Goal: Task Accomplishment & Management: Complete application form

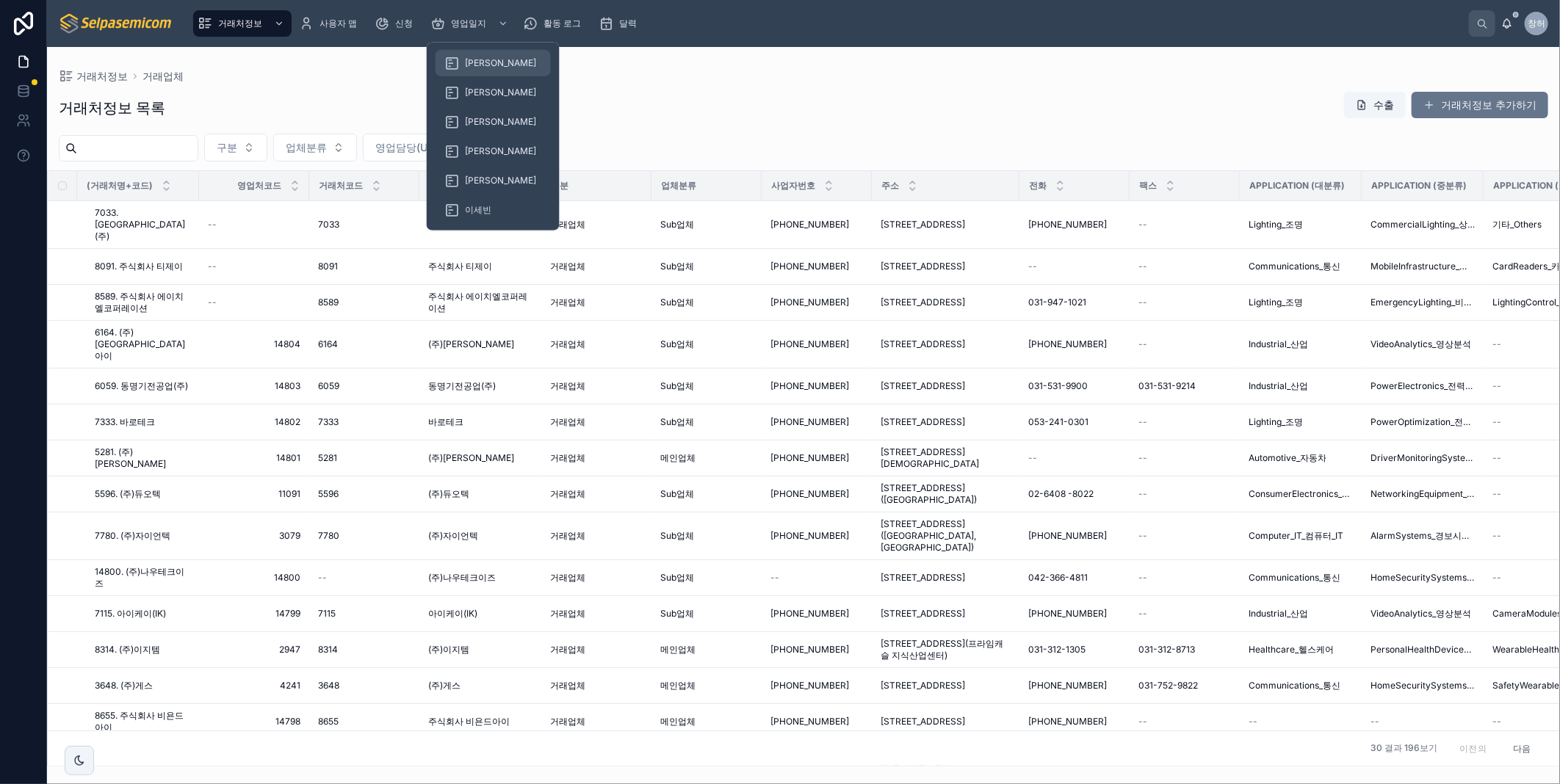
click at [485, 61] on span "[PERSON_NAME]" at bounding box center [500, 63] width 71 height 12
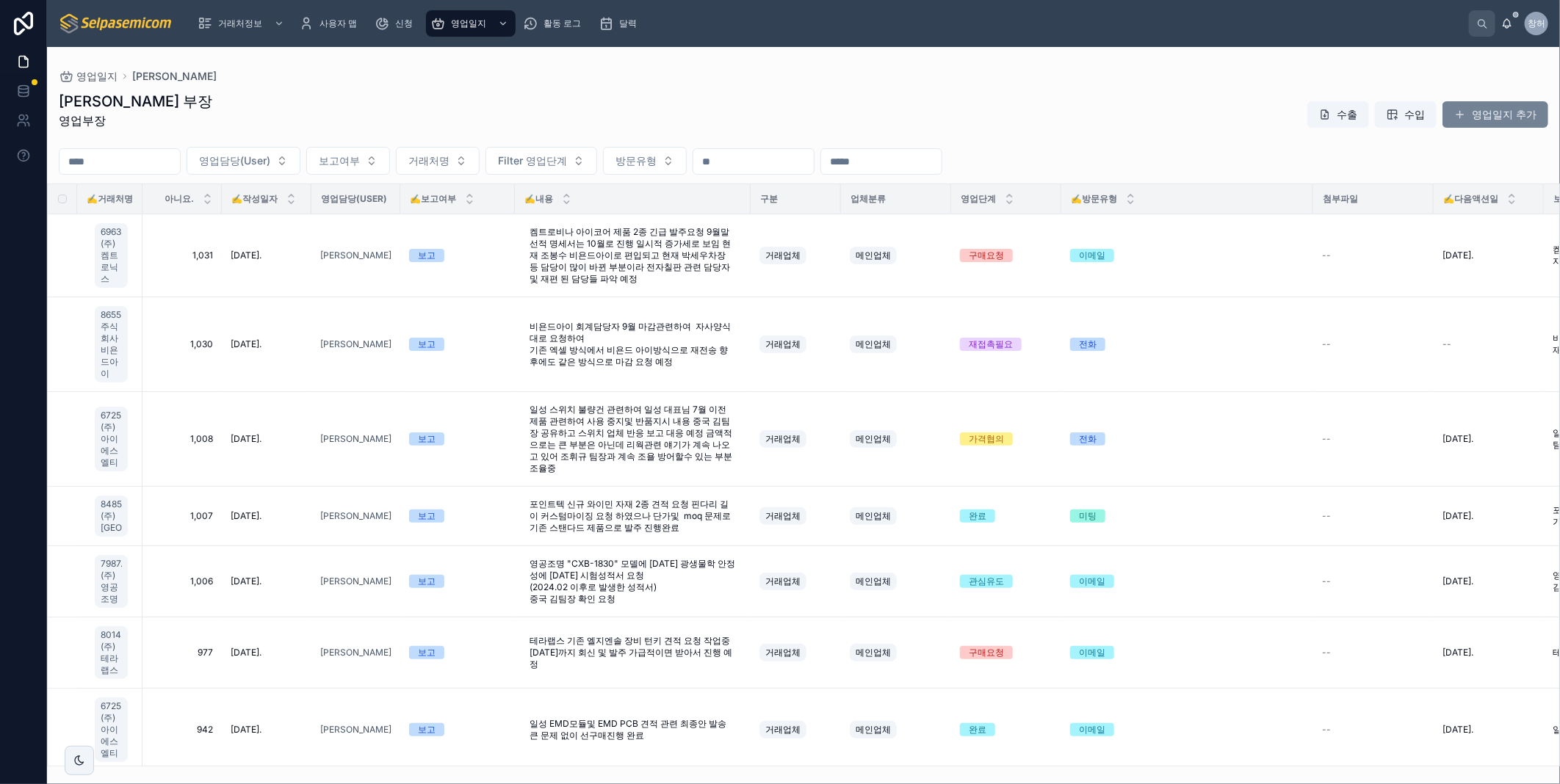
click at [1479, 112] on font "영업일지 추가" at bounding box center [1505, 115] width 65 height 15
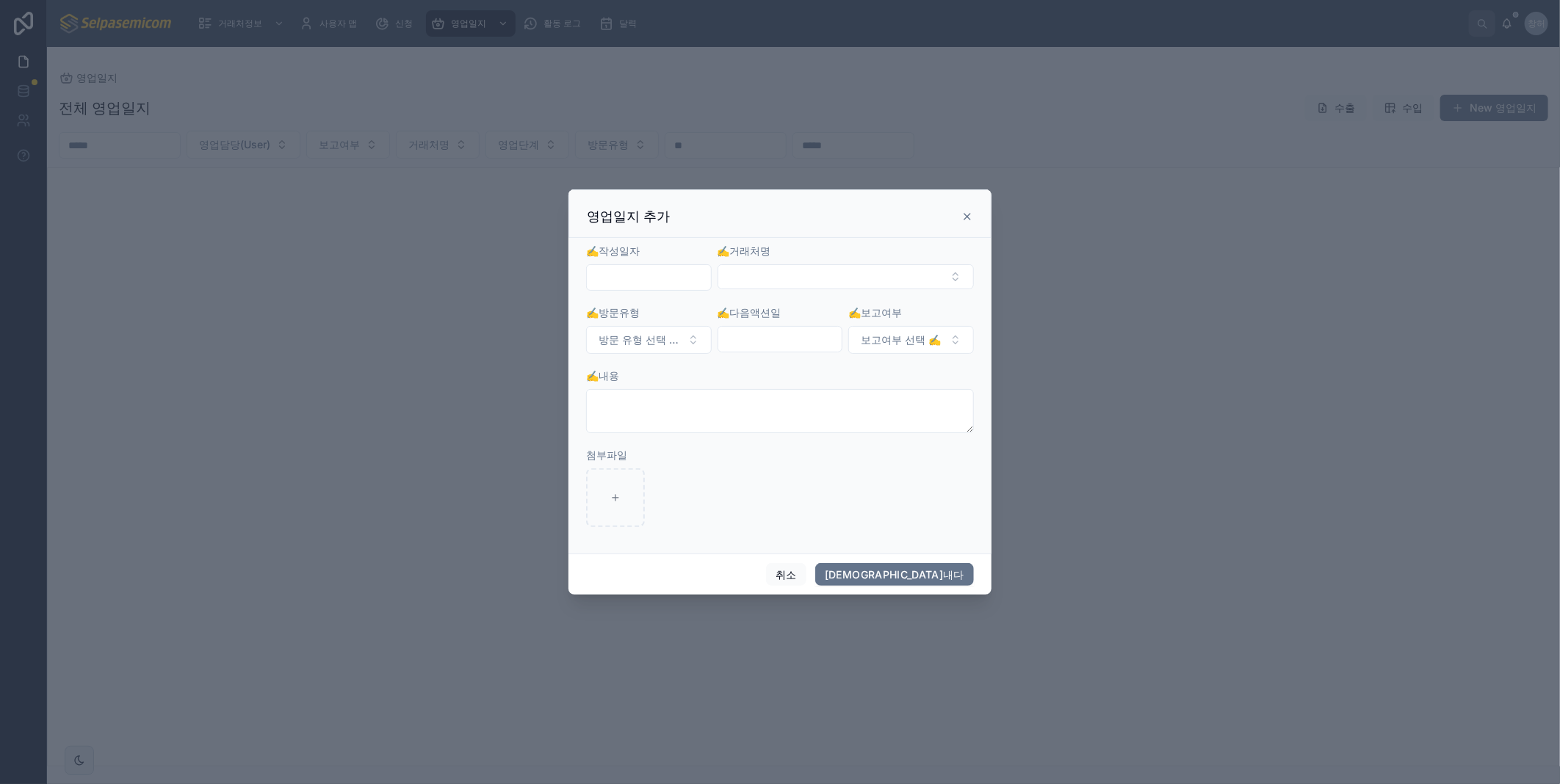
click at [634, 270] on input "text" at bounding box center [649, 277] width 124 height 21
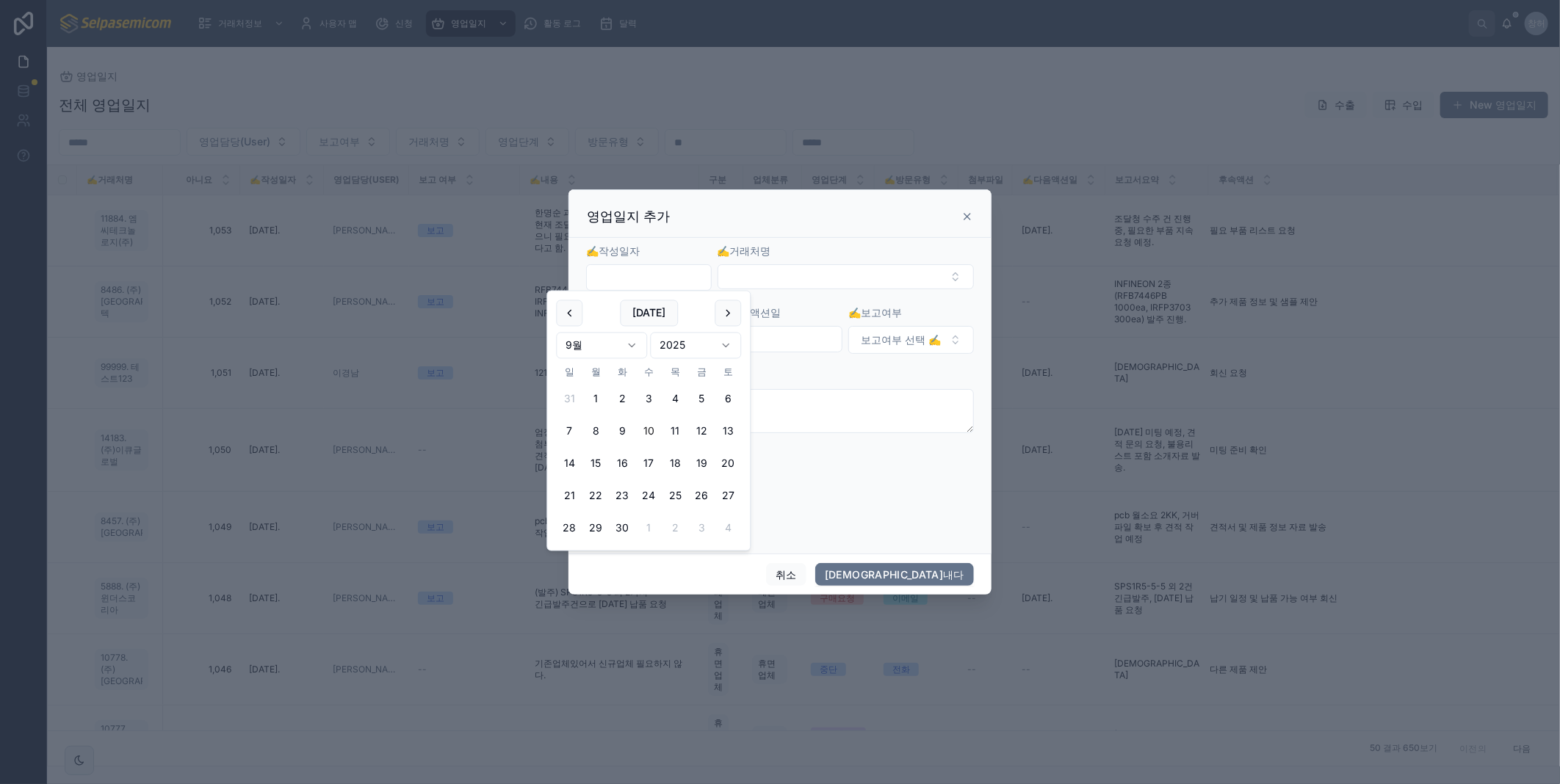
click at [644, 429] on button "10" at bounding box center [648, 432] width 26 height 26
type input "**********"
click at [838, 285] on button "선택 버튼" at bounding box center [846, 277] width 256 height 25
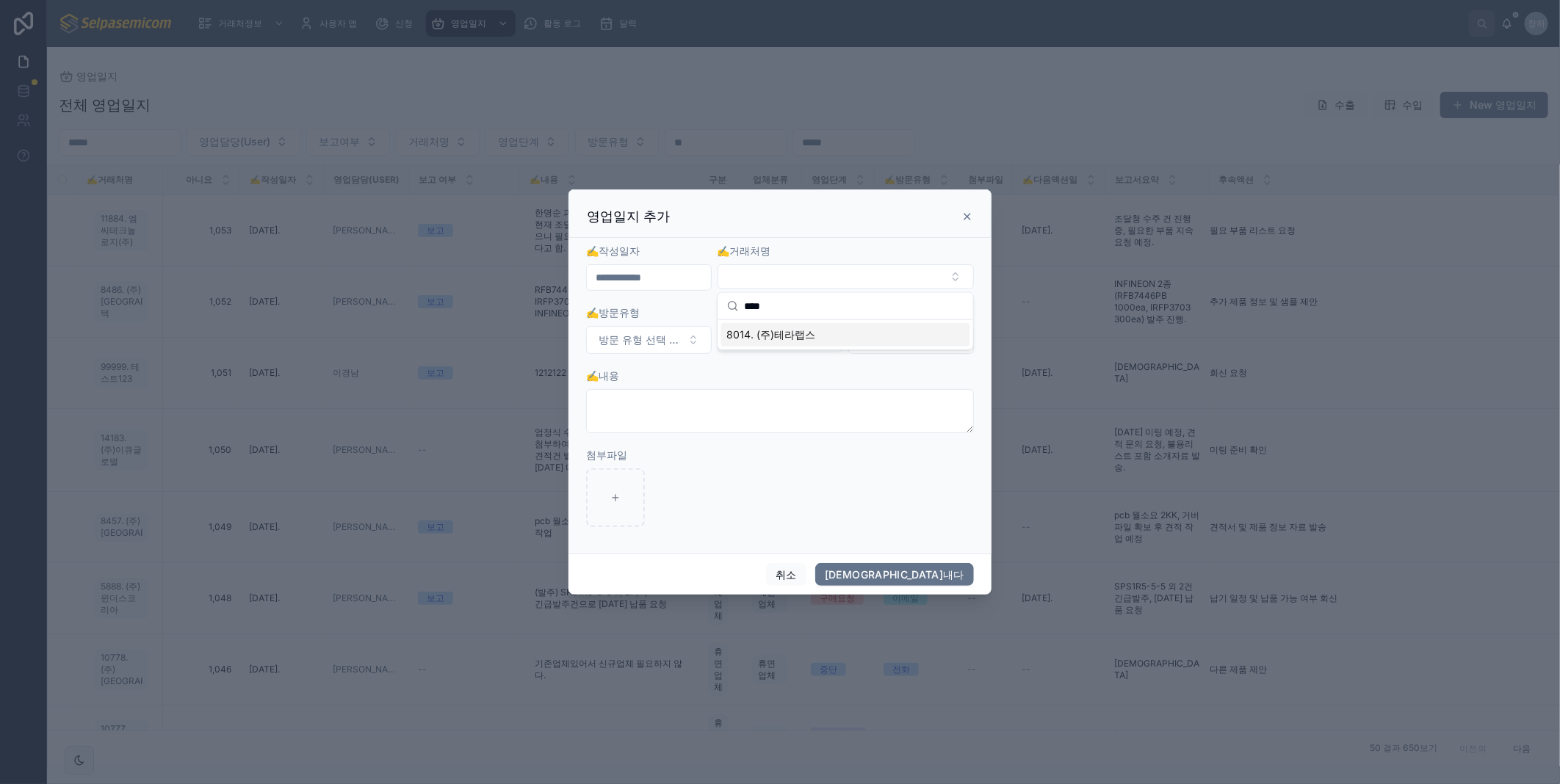
type input "****"
click at [778, 328] on span "8014. (주)테라랩스" at bounding box center [771, 335] width 89 height 15
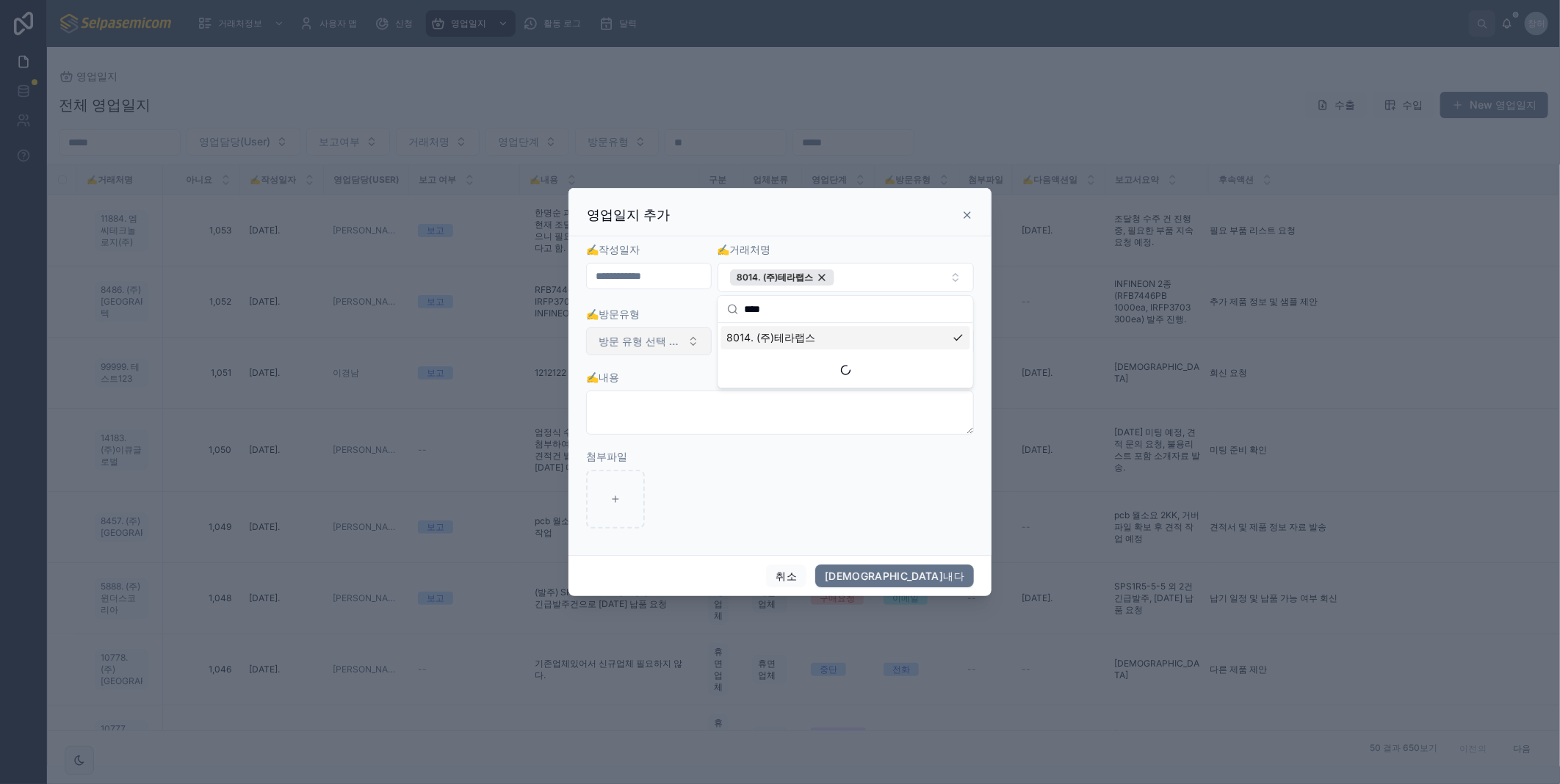
click at [692, 345] on button "방문 유형 선택 ✍️" at bounding box center [649, 342] width 126 height 28
click at [603, 449] on div "미팅" at bounding box center [648, 445] width 176 height 22
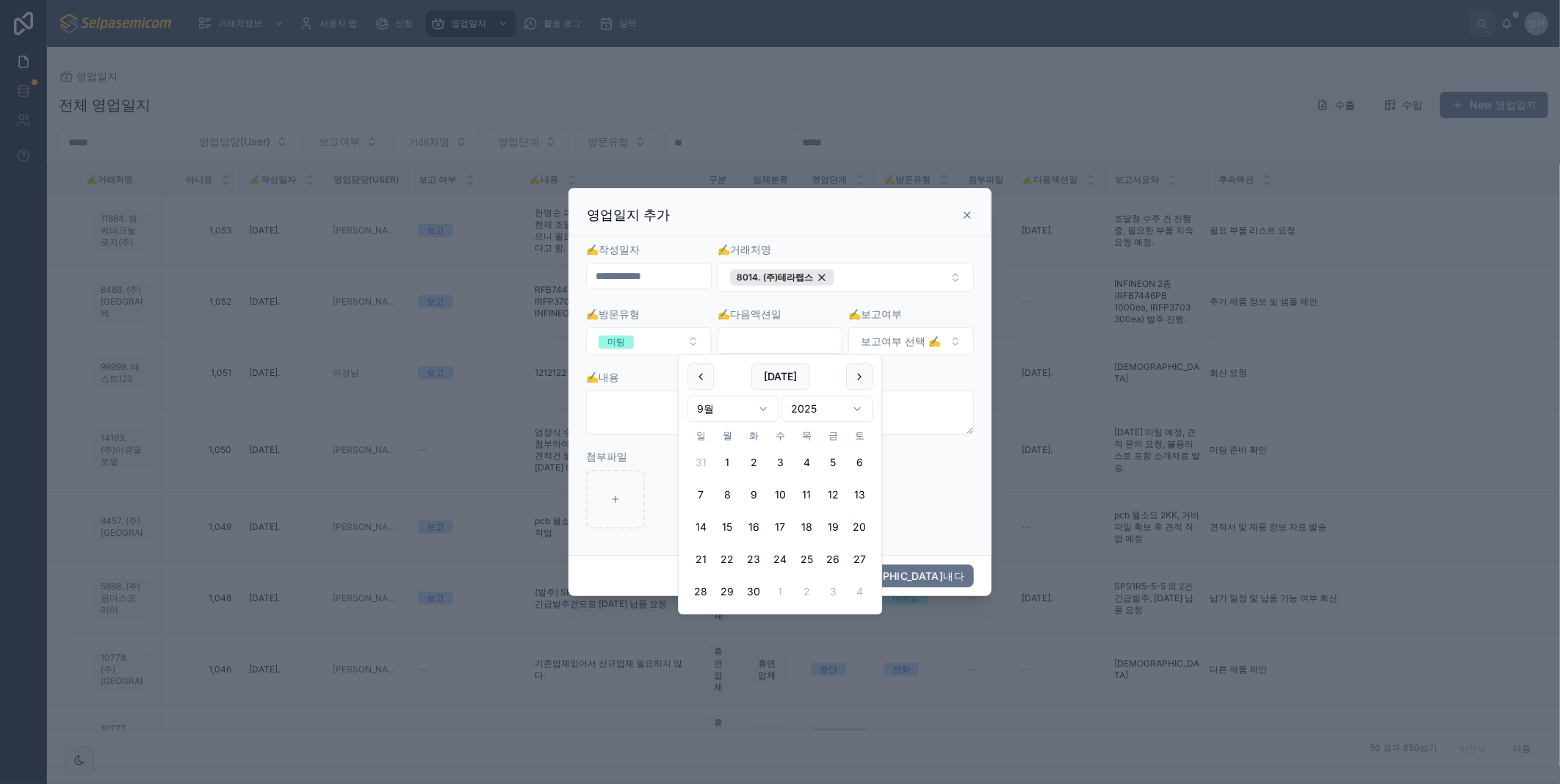
click at [782, 348] on input "text" at bounding box center [780, 341] width 124 height 21
click at [858, 377] on button at bounding box center [859, 377] width 26 height 26
click at [830, 495] on button "10" at bounding box center [833, 495] width 26 height 26
type input "**********"
click at [957, 345] on button "보고여부 선택 ✍️" at bounding box center [912, 342] width 126 height 28
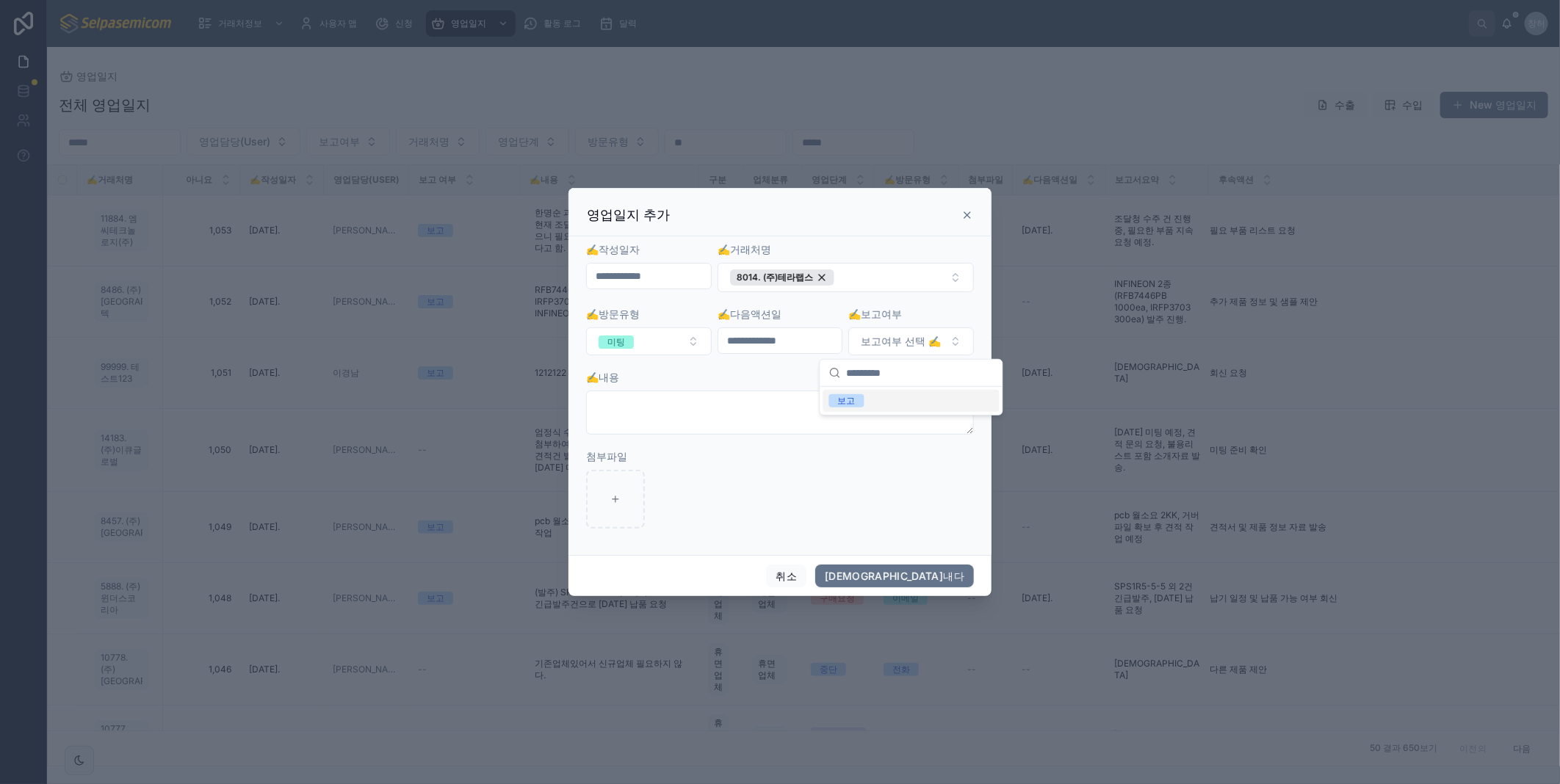
click at [840, 402] on div "보고" at bounding box center [846, 401] width 17 height 13
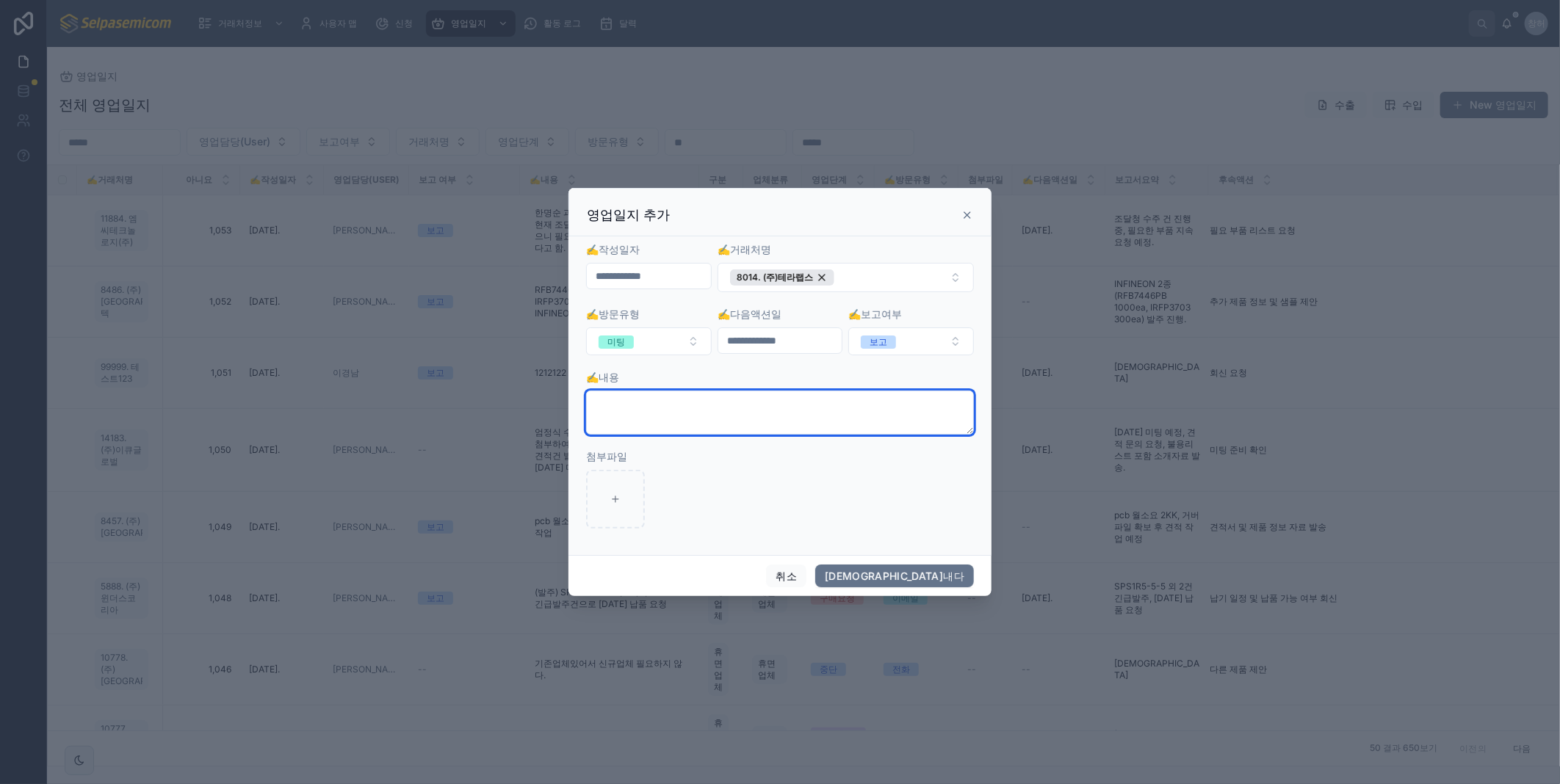
click at [727, 418] on textarea at bounding box center [780, 412] width 388 height 44
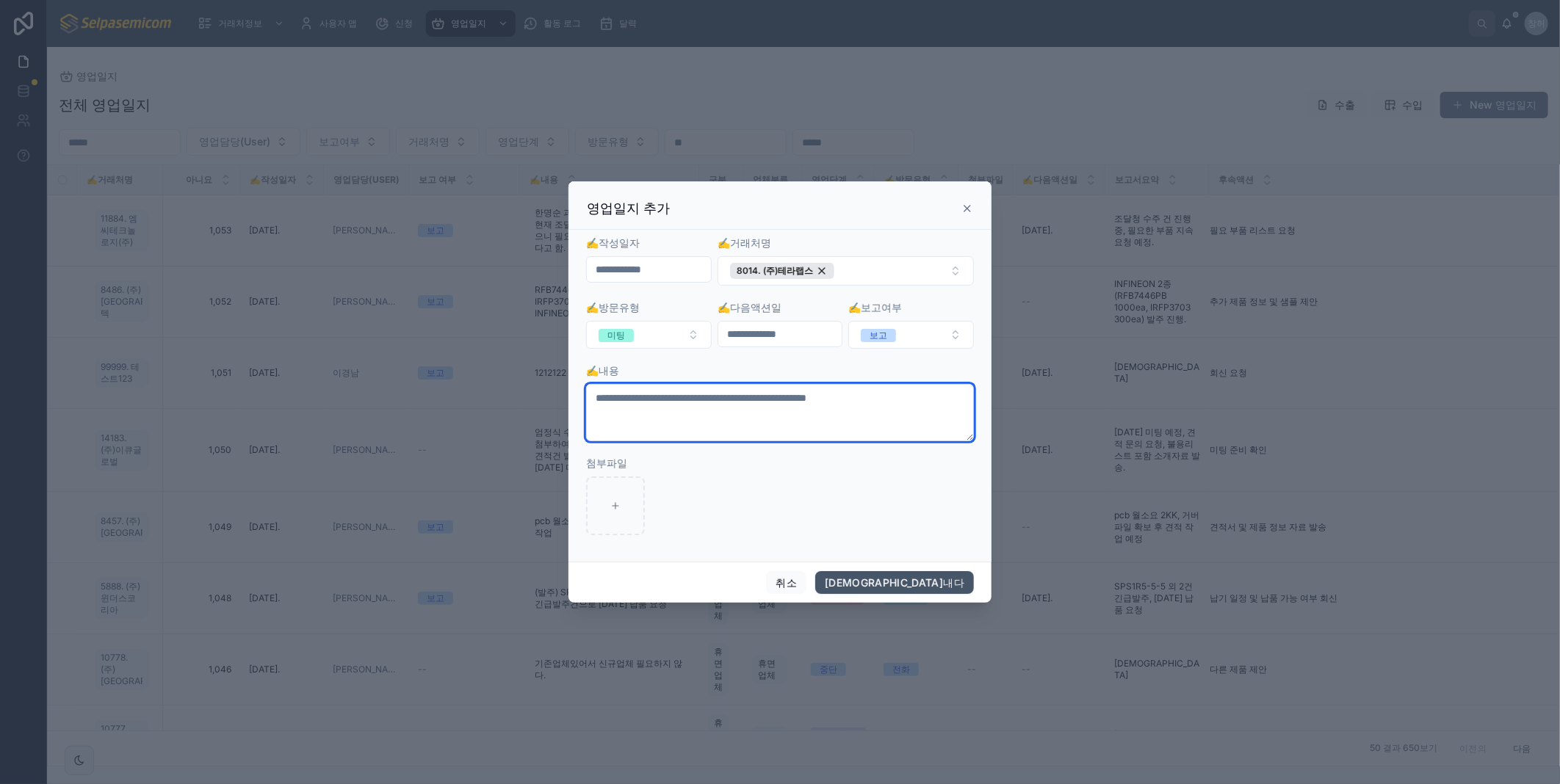
type textarea "**********"
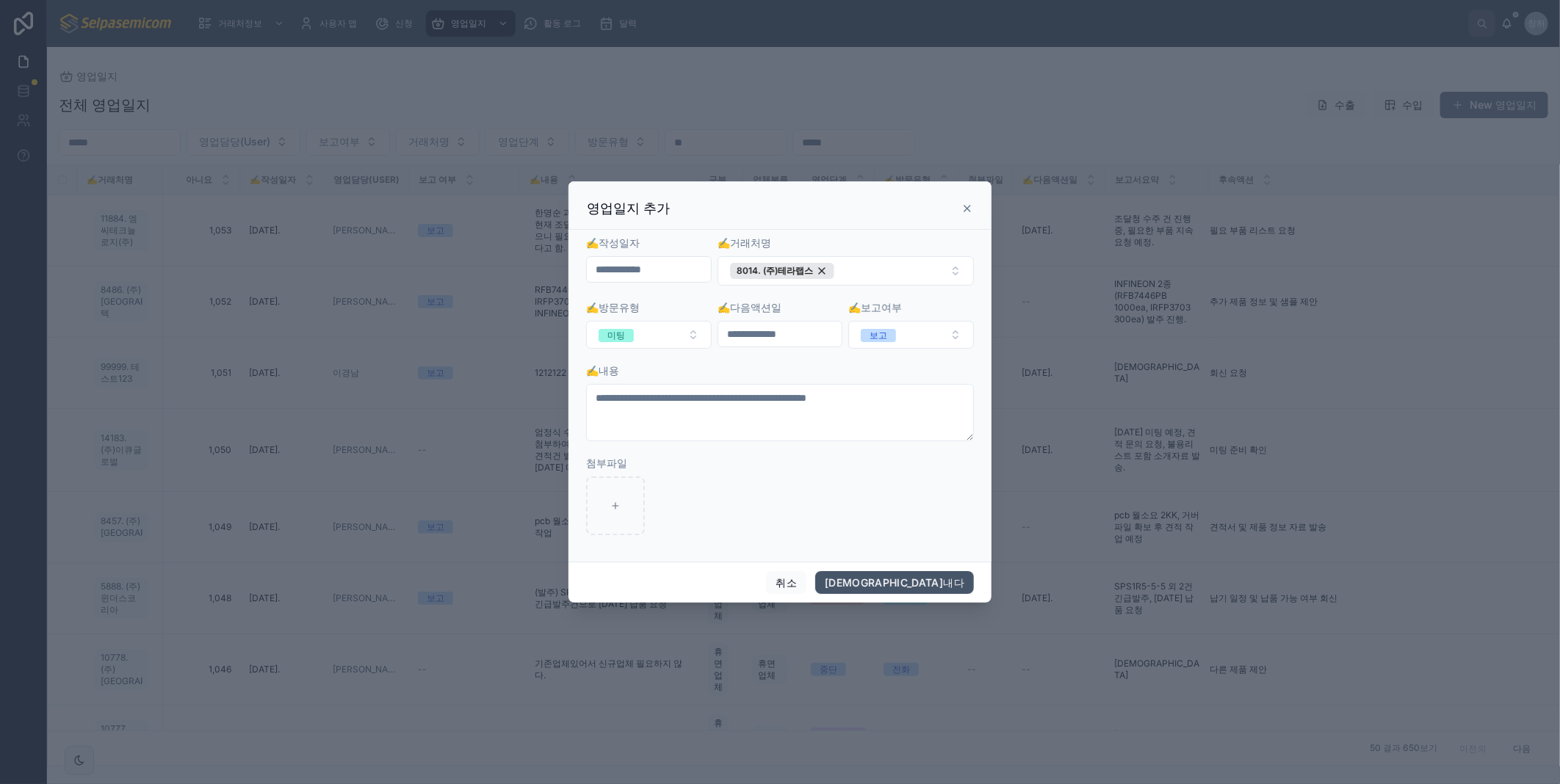
click at [926, 581] on button "구해내다" at bounding box center [895, 583] width 159 height 23
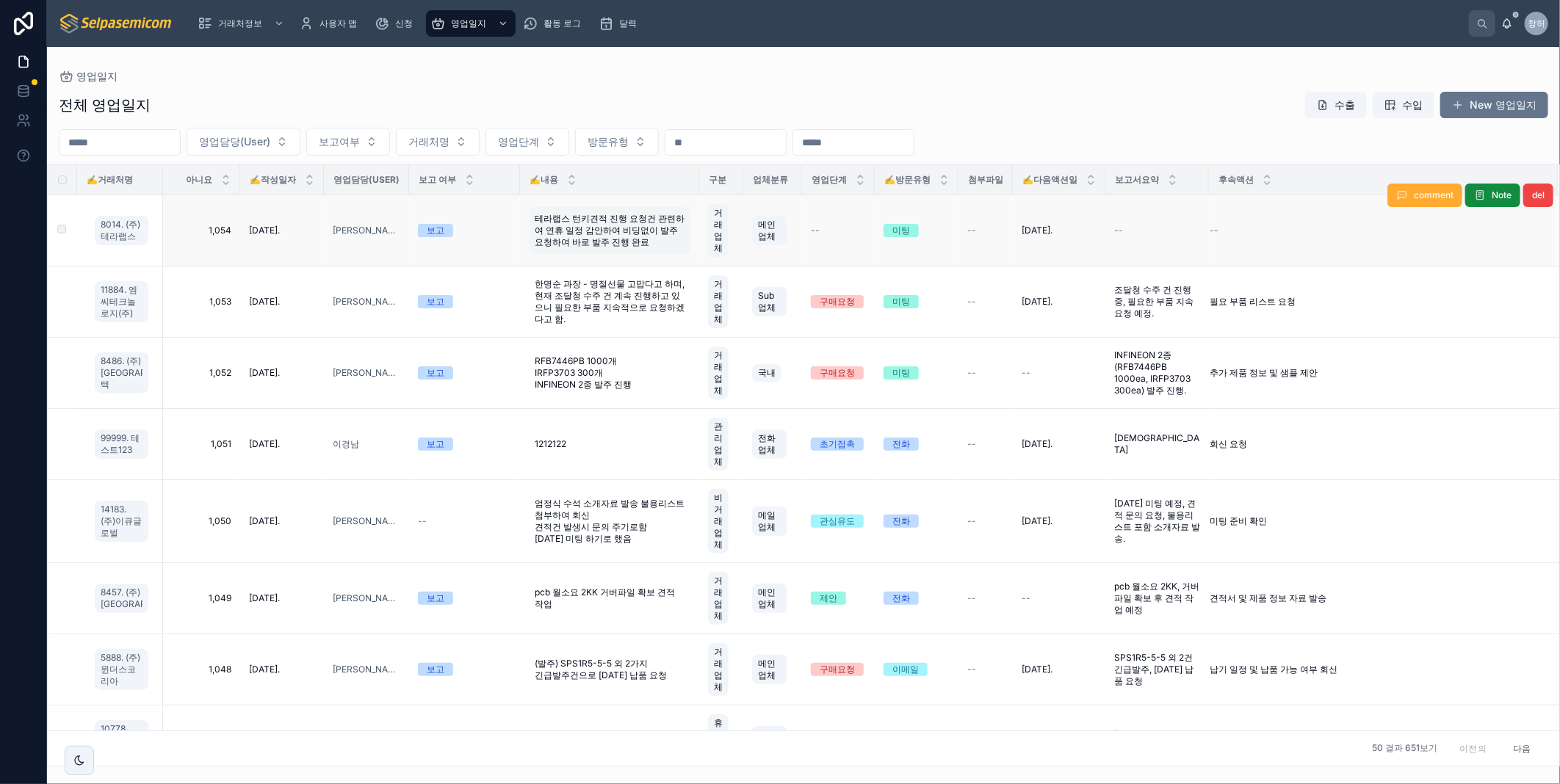
click at [605, 239] on span "테라랩스 턴키견적 진행 요청건 관련하여 연휴 일정 감안하여 비딩없이 발주요청하여 바로 발주 진행 완료" at bounding box center [609, 231] width 150 height 36
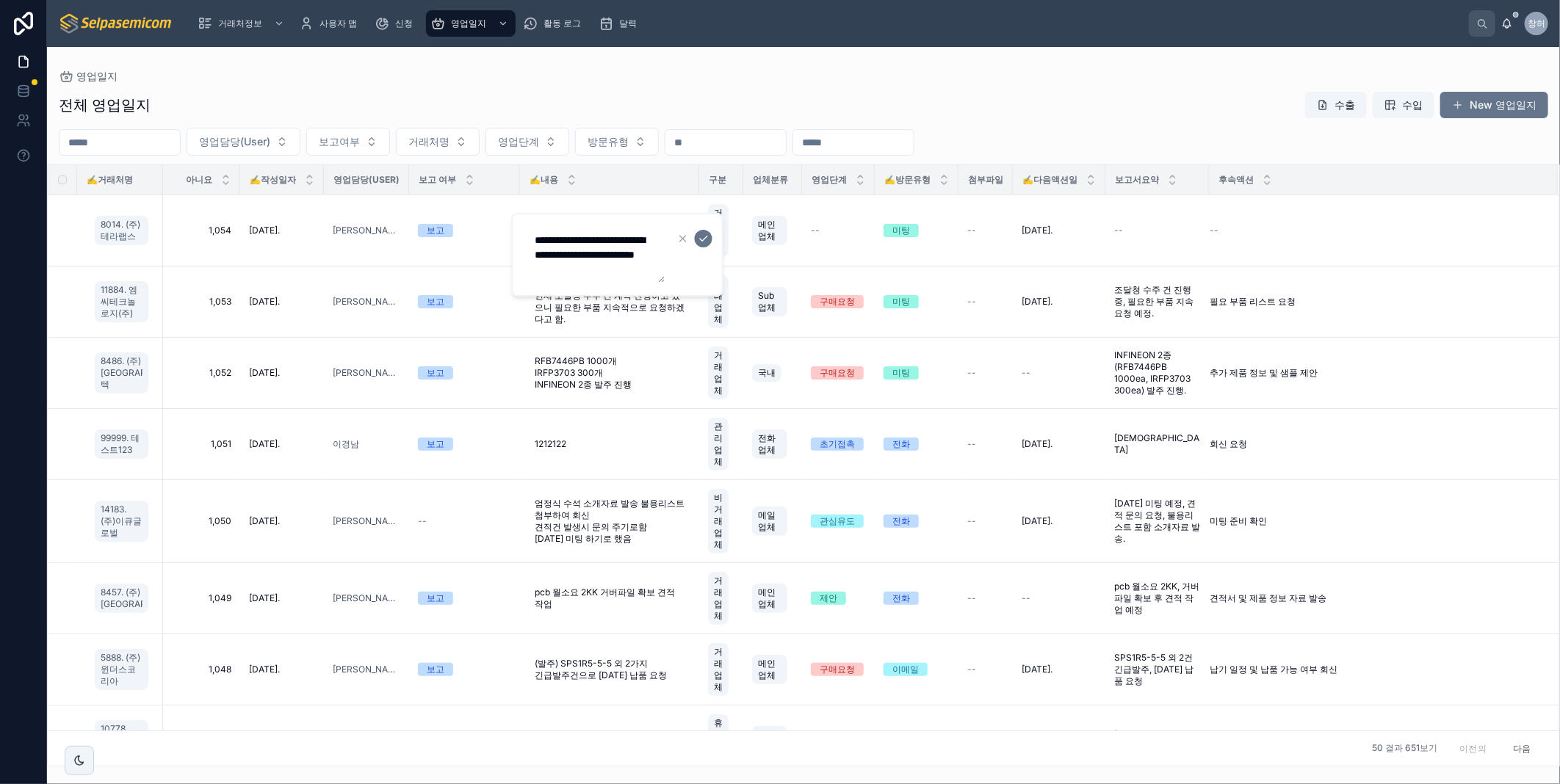
scroll to position [30, 0]
click at [608, 266] on textarea "**********" at bounding box center [596, 254] width 140 height 55
type textarea "**********"
click at [703, 240] on icon "submit" at bounding box center [704, 239] width 12 height 12
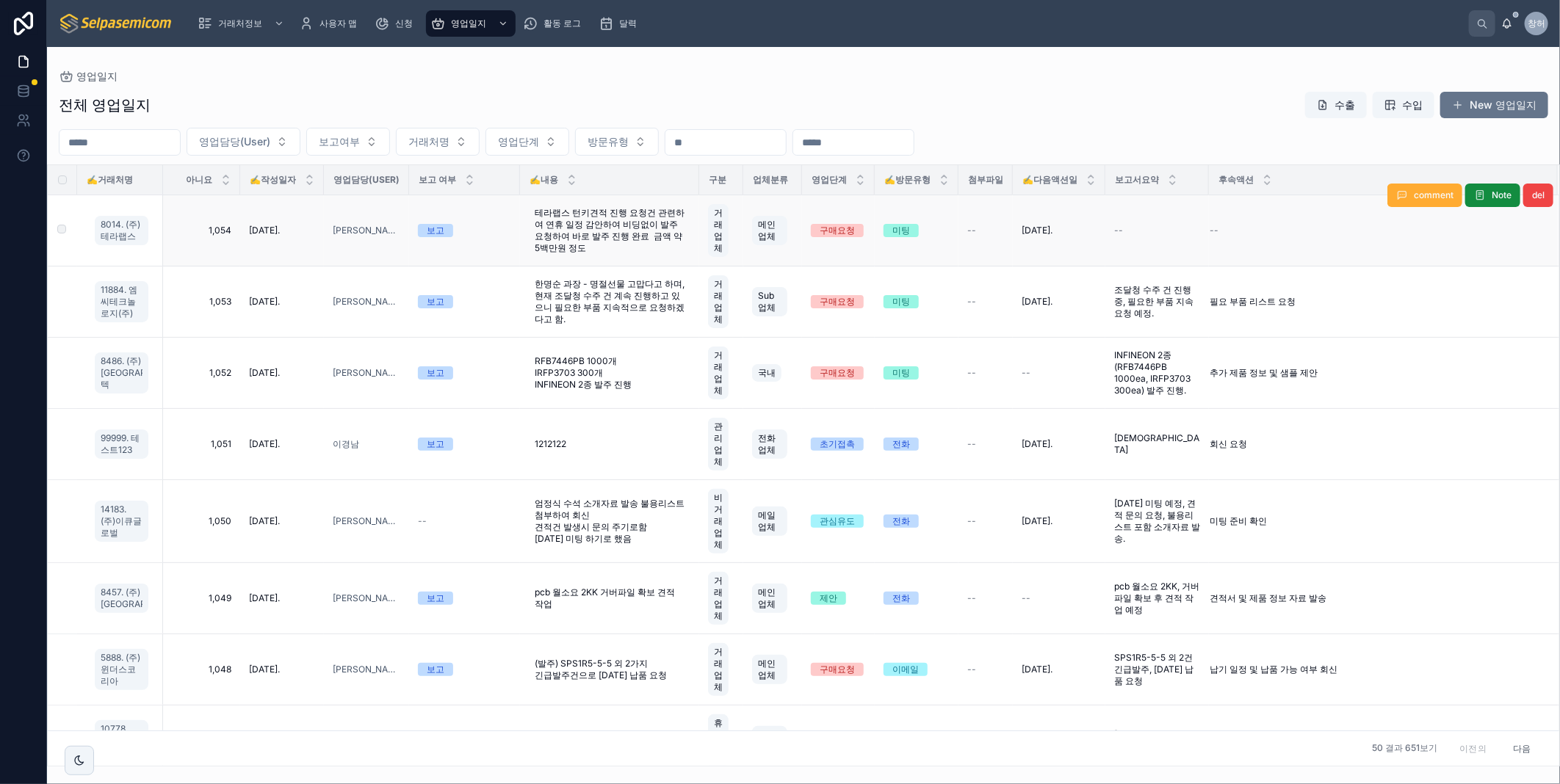
click at [266, 233] on span "[DATE]." at bounding box center [264, 231] width 31 height 12
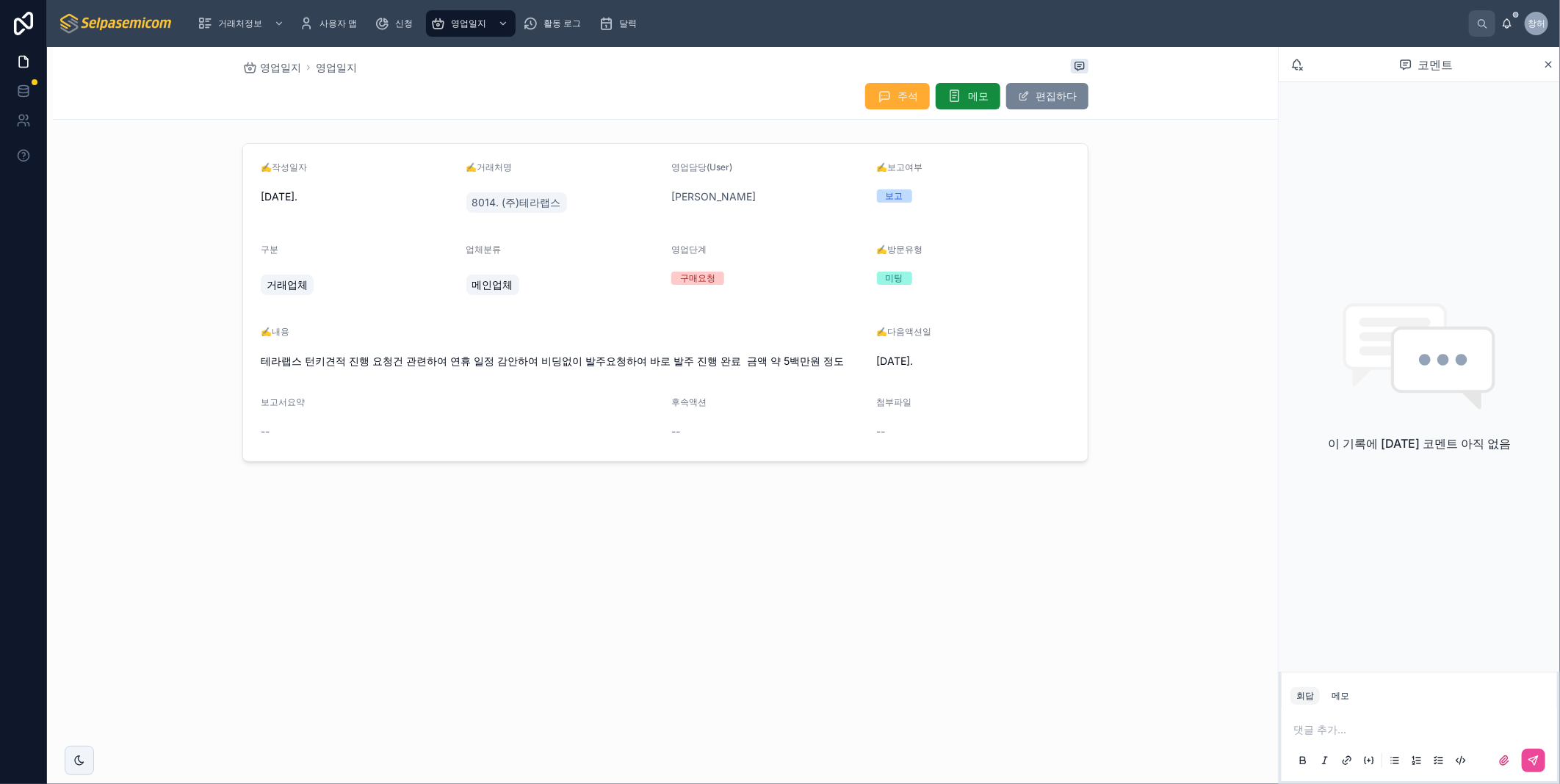
click at [1034, 98] on button "편집하다" at bounding box center [1047, 96] width 82 height 26
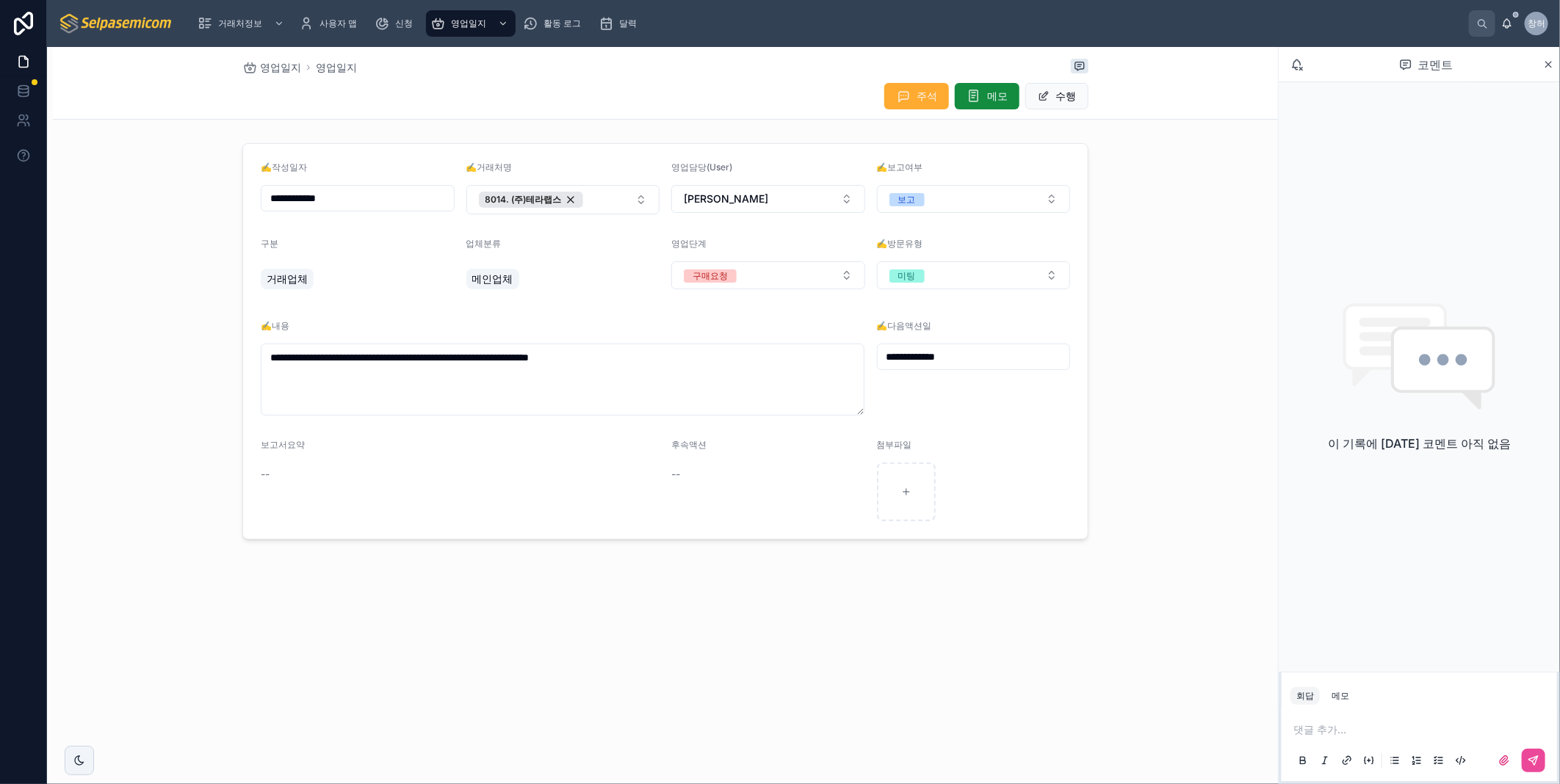
click at [346, 199] on input "**********" at bounding box center [357, 198] width 193 height 21
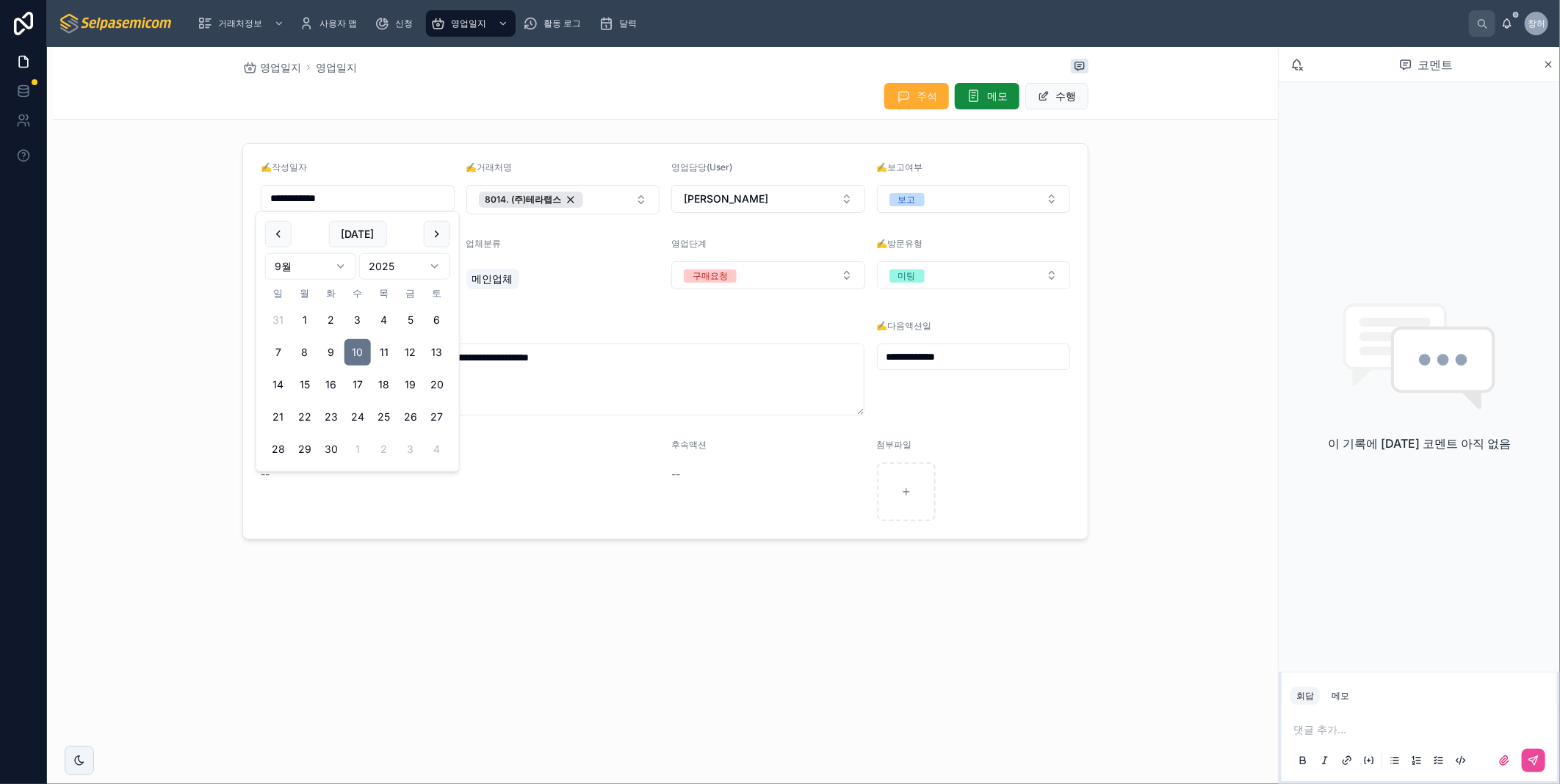
click at [331, 449] on button "30" at bounding box center [332, 449] width 26 height 26
type input "**********"
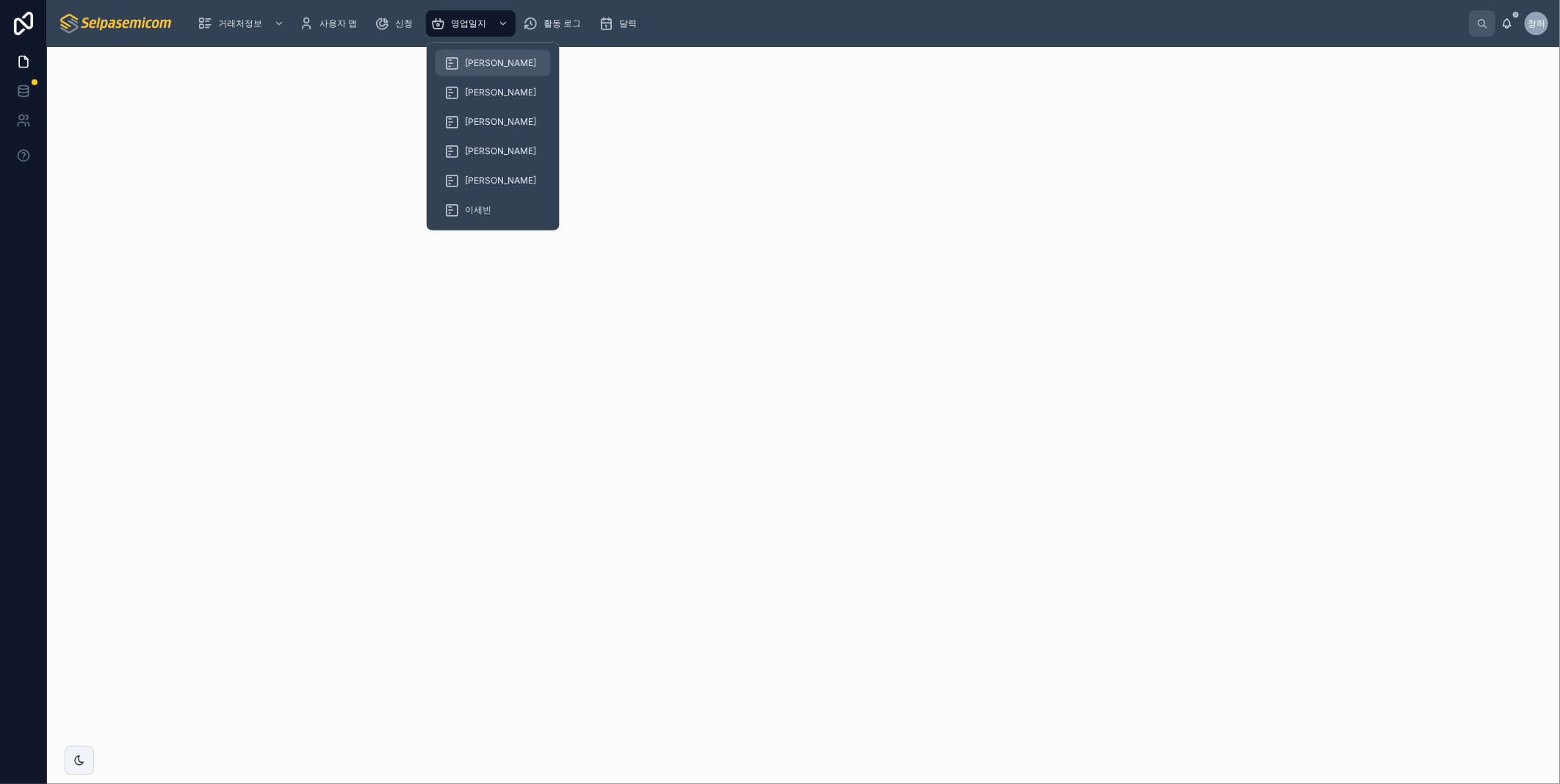
click at [475, 62] on span "[PERSON_NAME]" at bounding box center [500, 63] width 71 height 12
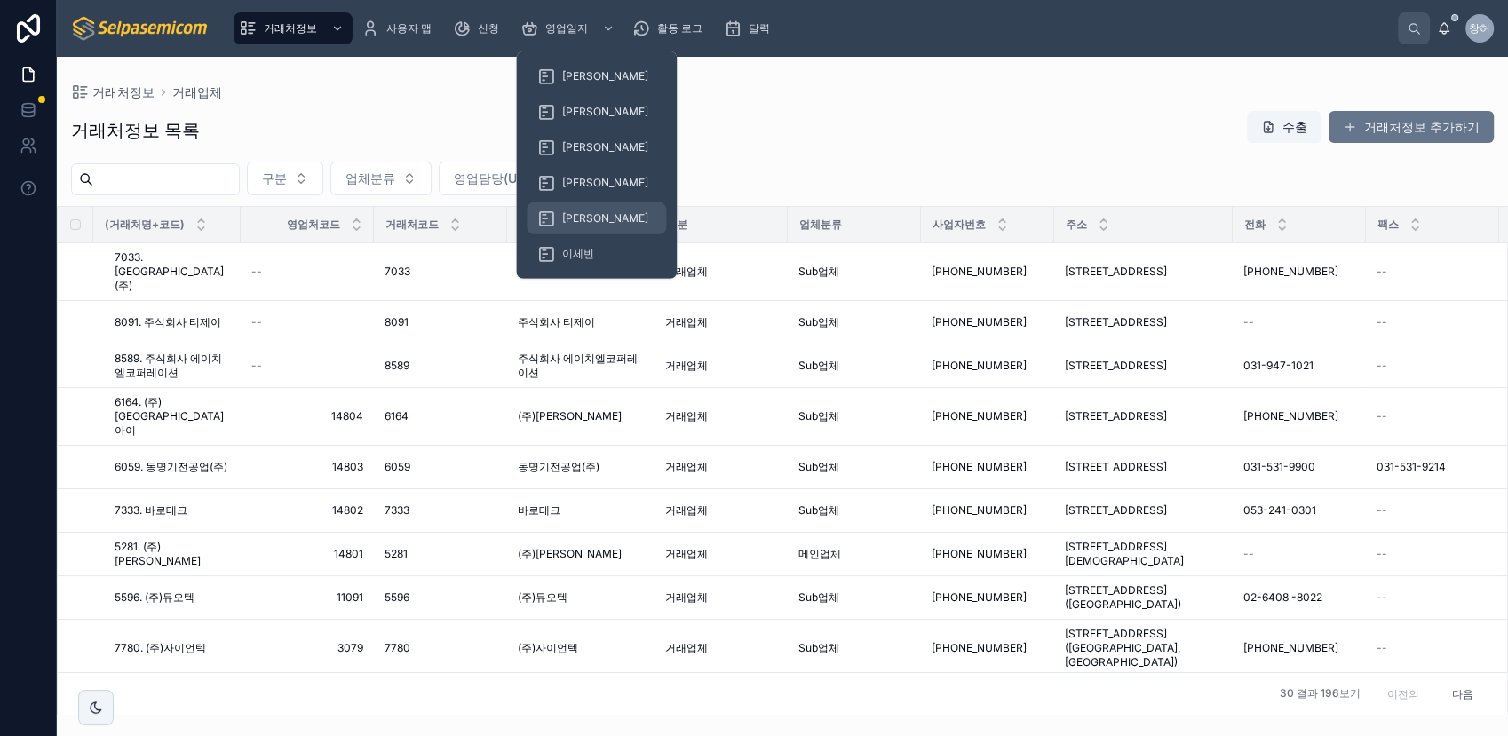
click at [583, 215] on span "[PERSON_NAME]" at bounding box center [605, 218] width 86 height 14
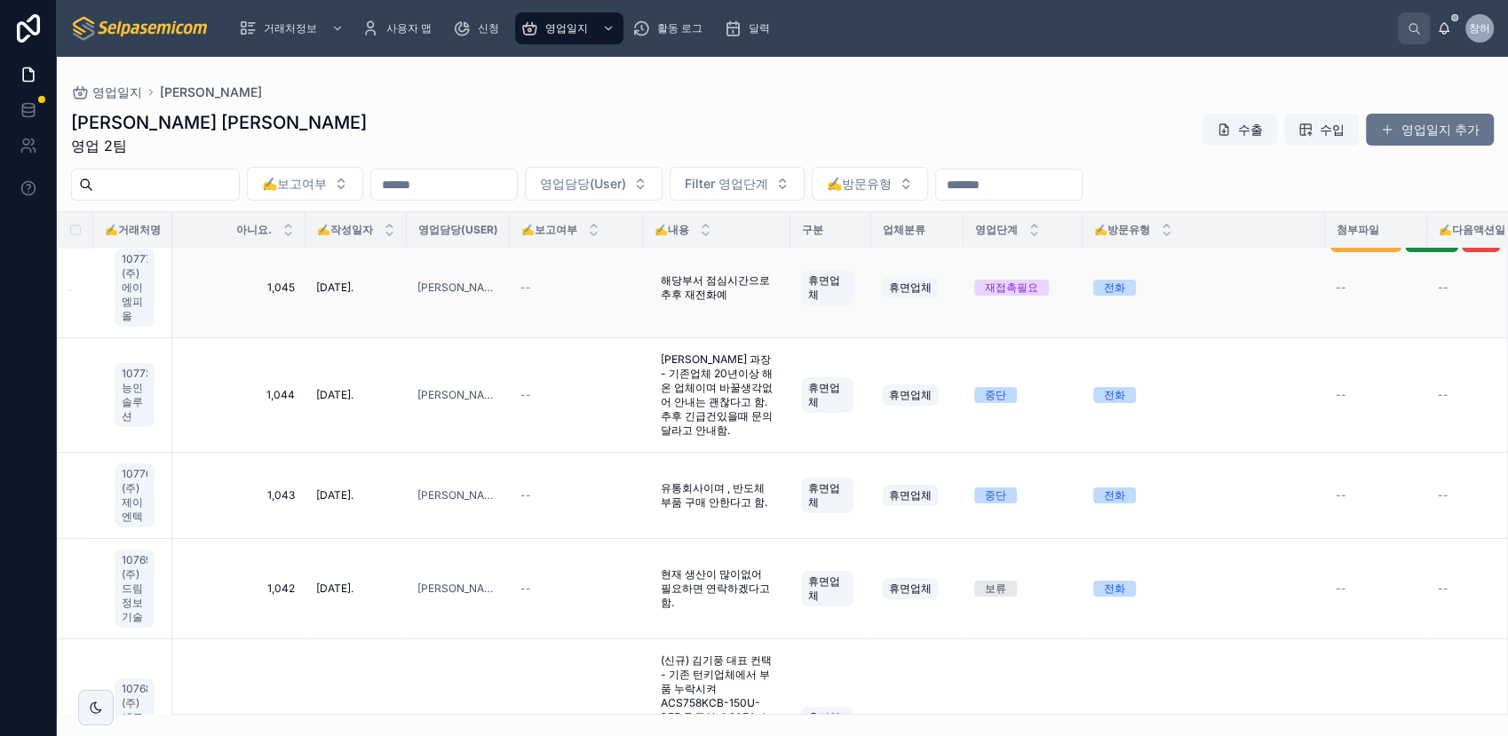
scroll to position [493, 0]
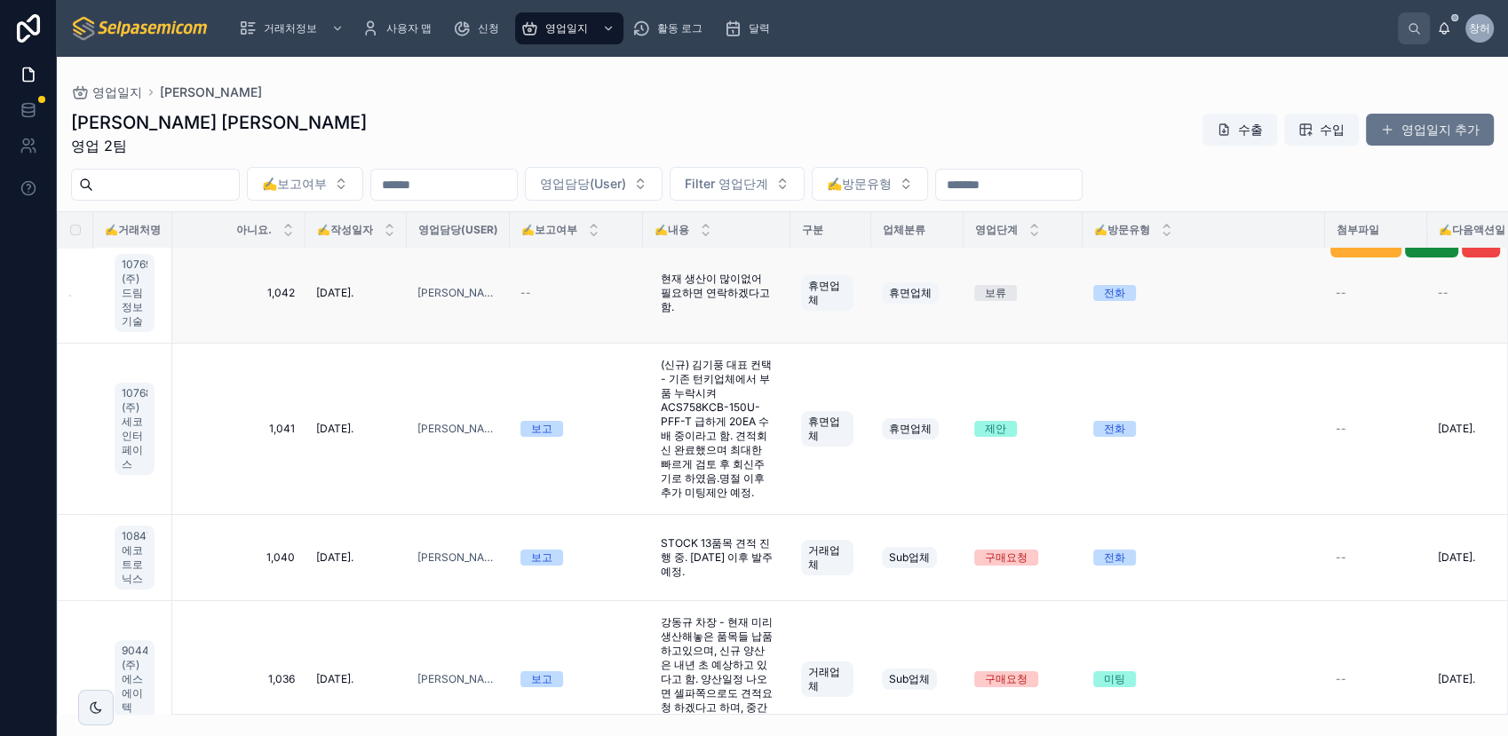
drag, startPoint x: 790, startPoint y: 231, endPoint x: 909, endPoint y: 258, distance: 122.1
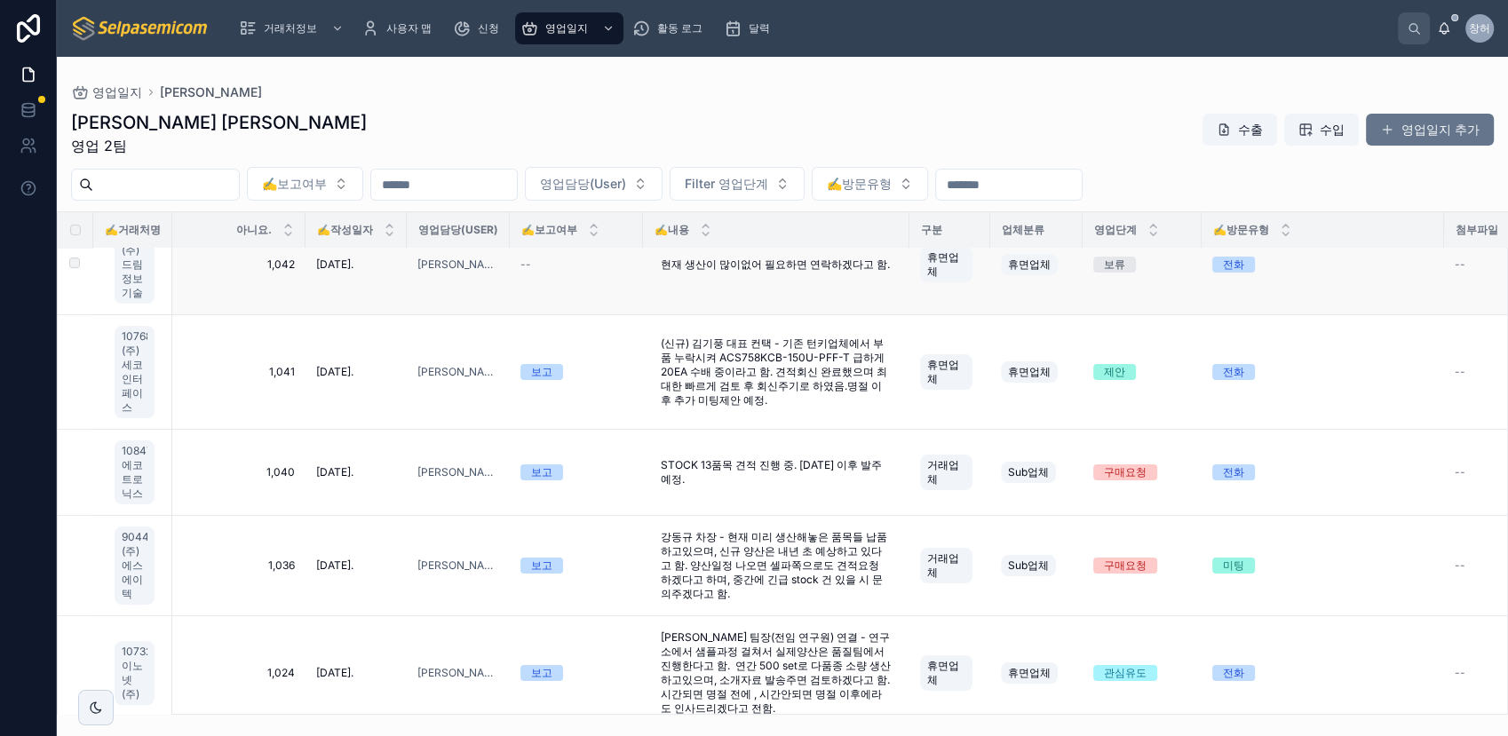
scroll to position [464, 0]
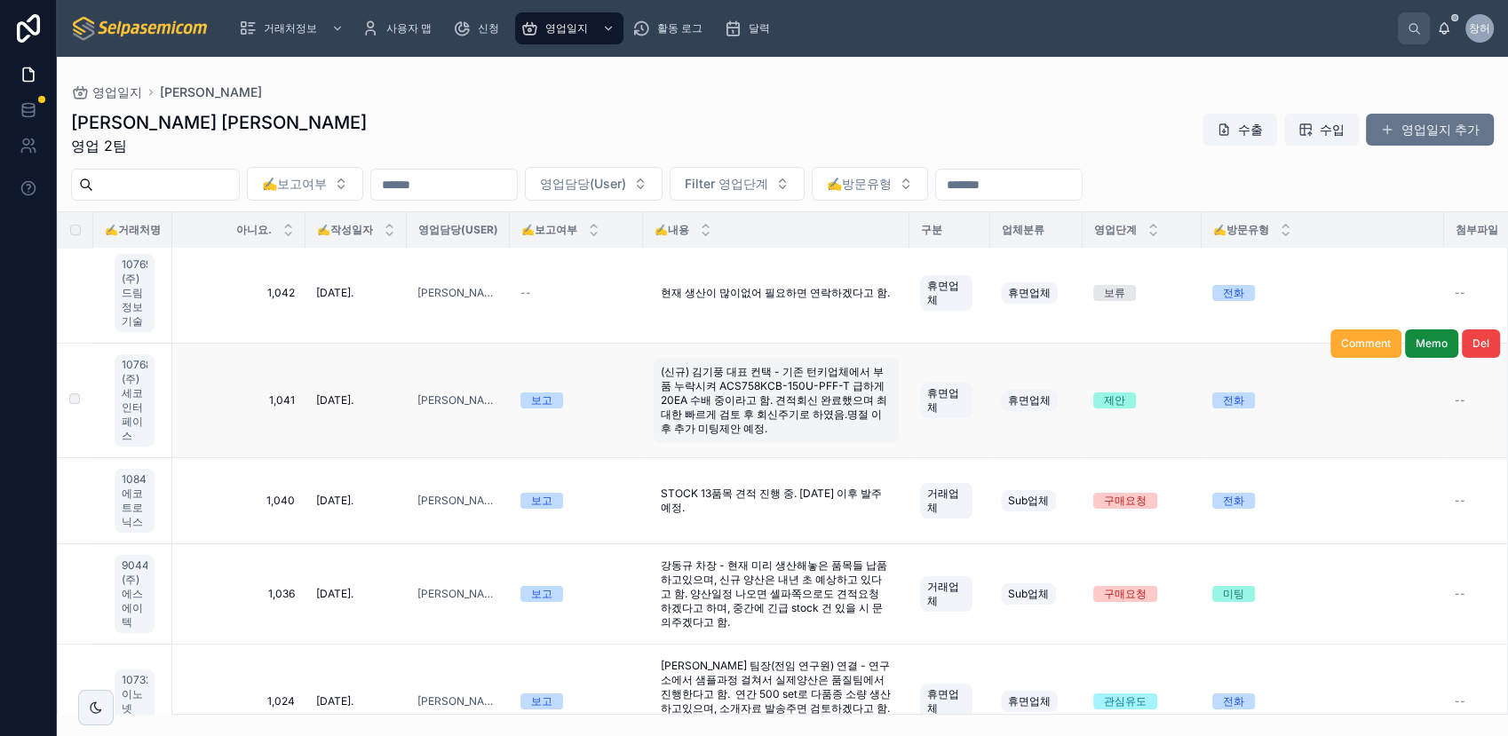
click at [761, 402] on span "(신규) 김기풍 대표 컨택 - 기존 턴키업체에서 부품 누락시켜 ACS758KCB-150U-PFF-T 급하게 20EA 수배 중이라고 함. 견적회…" at bounding box center [776, 400] width 231 height 71
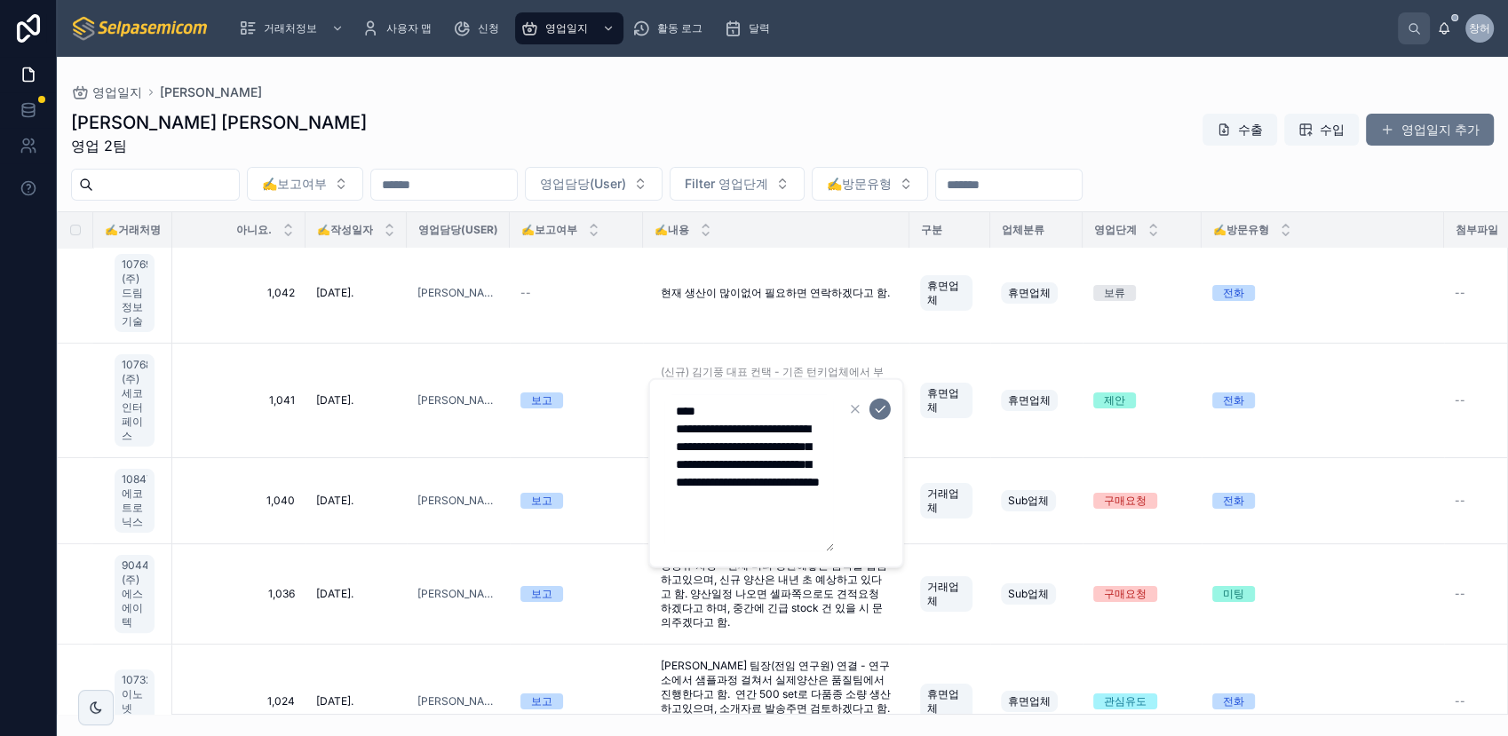
drag, startPoint x: 703, startPoint y: 467, endPoint x: 742, endPoint y: 480, distance: 41.3
click at [742, 480] on textarea "**********" at bounding box center [749, 473] width 169 height 156
click at [909, 366] on td "휴면업체" at bounding box center [949, 401] width 81 height 115
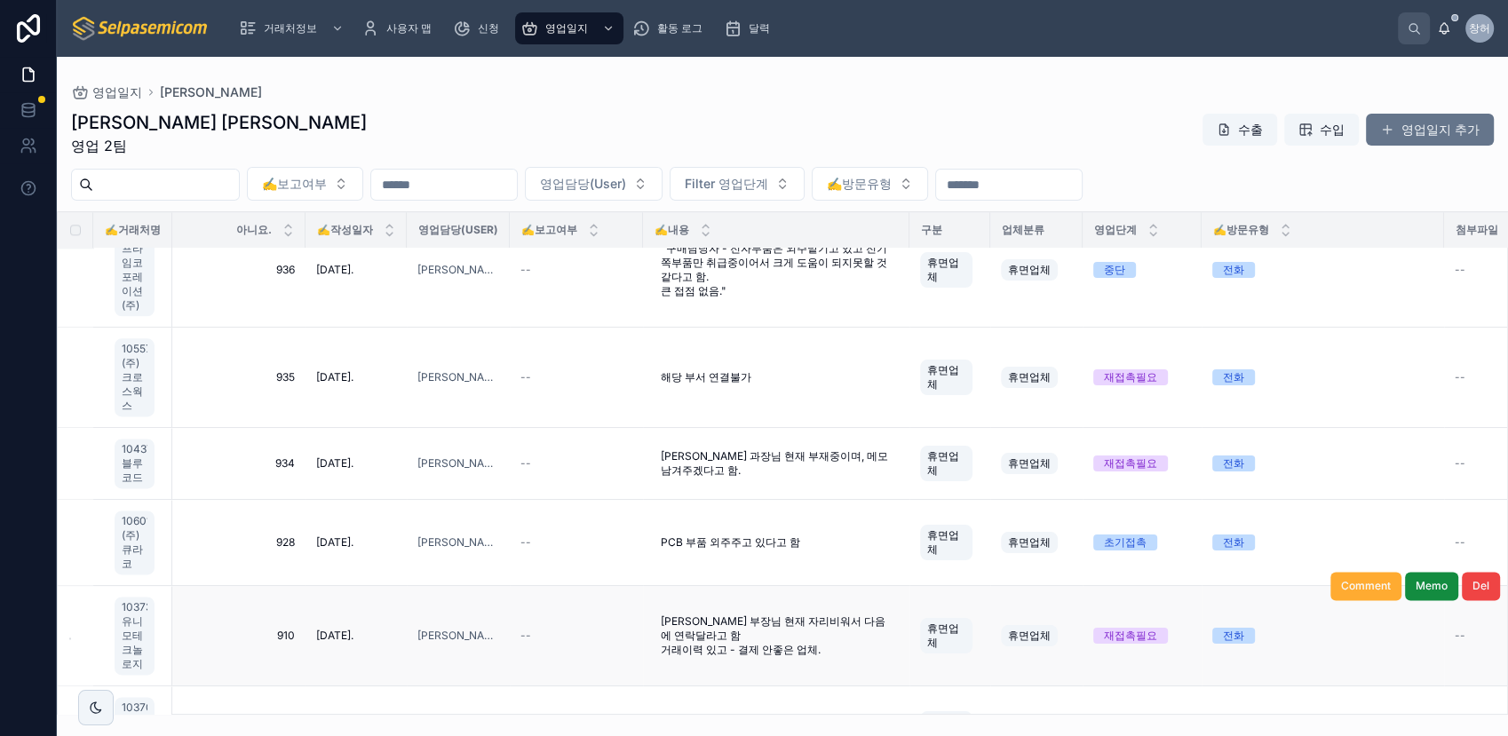
scroll to position [2273, 0]
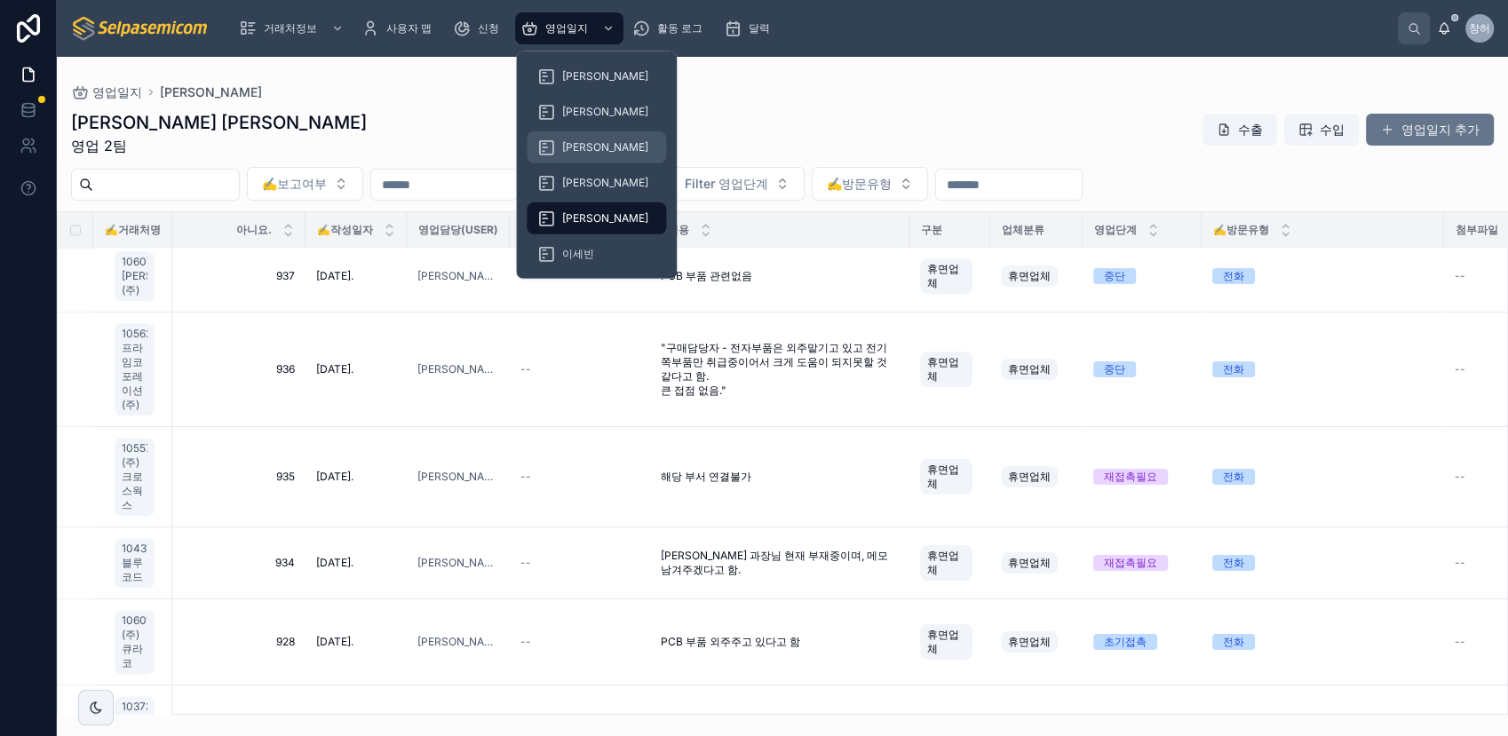
click at [580, 147] on span "[PERSON_NAME]" at bounding box center [605, 147] width 86 height 14
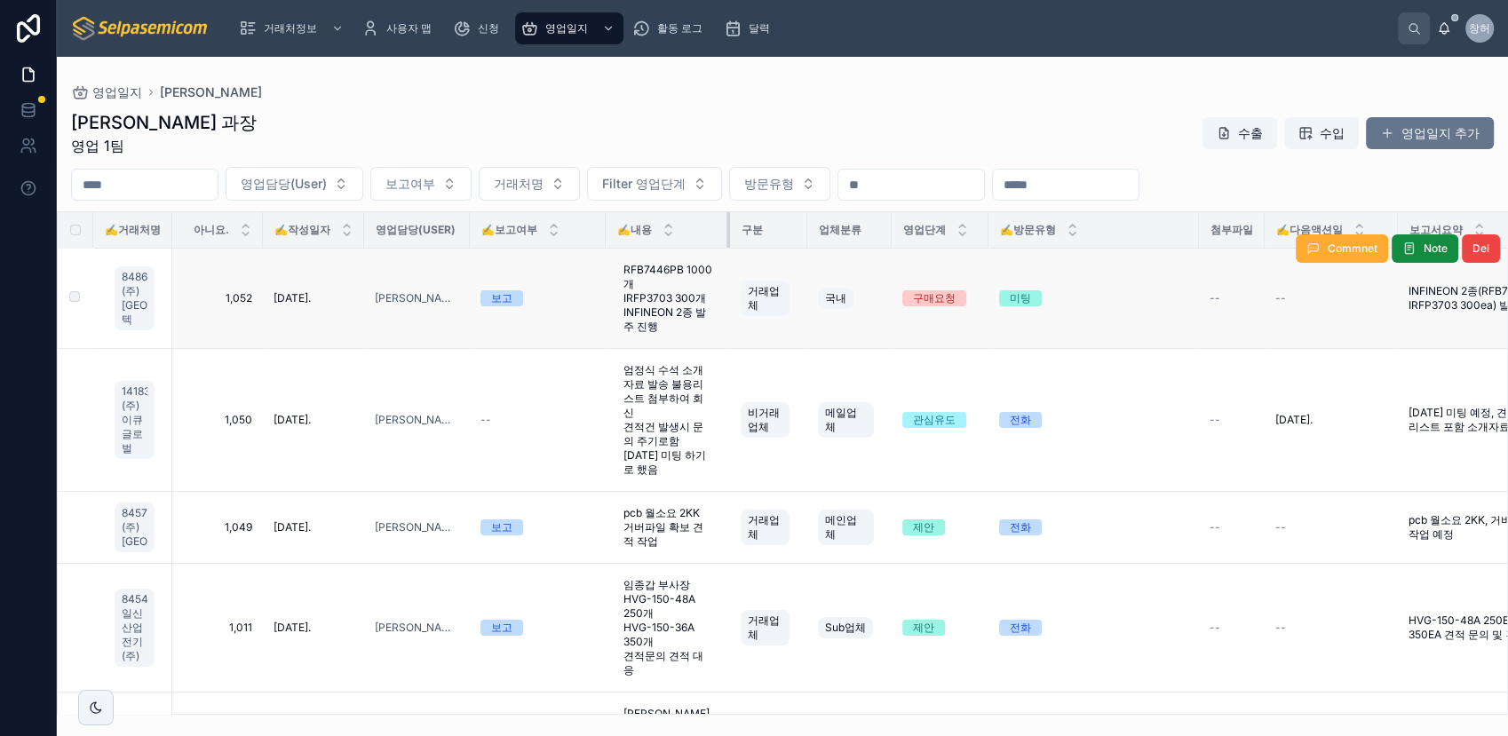
drag, startPoint x: 683, startPoint y: 236, endPoint x: 775, endPoint y: 258, distance: 95.0
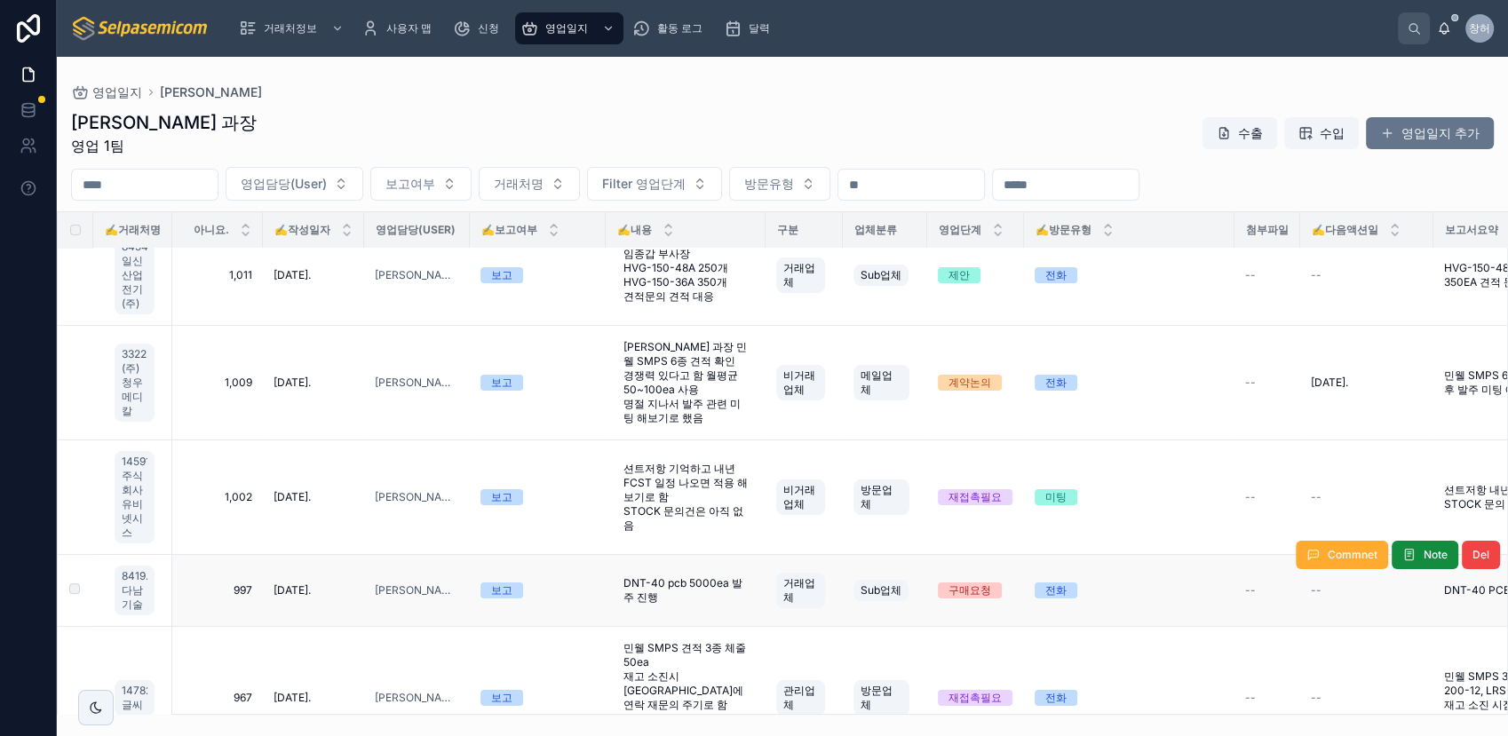
scroll to position [394, 0]
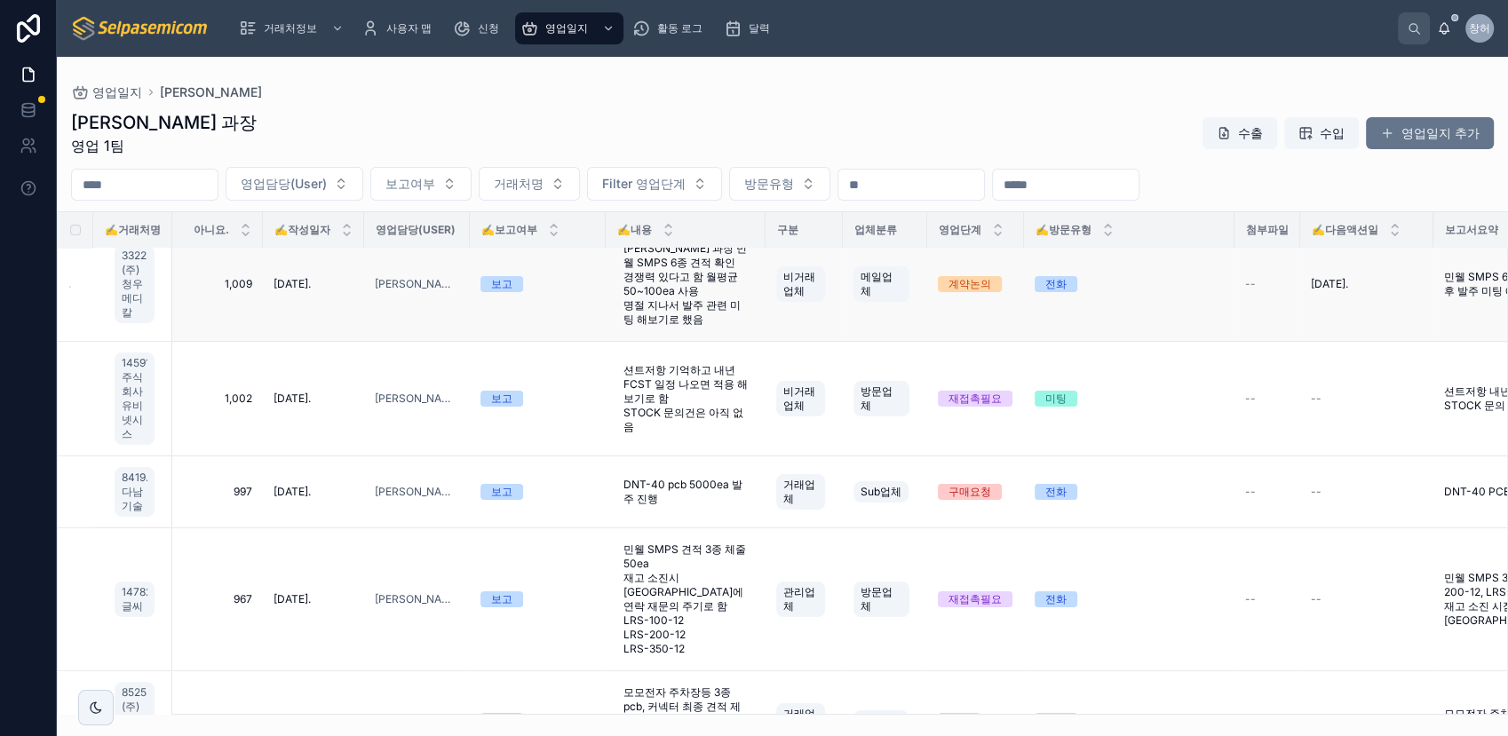
drag, startPoint x: 176, startPoint y: 233, endPoint x: 241, endPoint y: 249, distance: 66.8
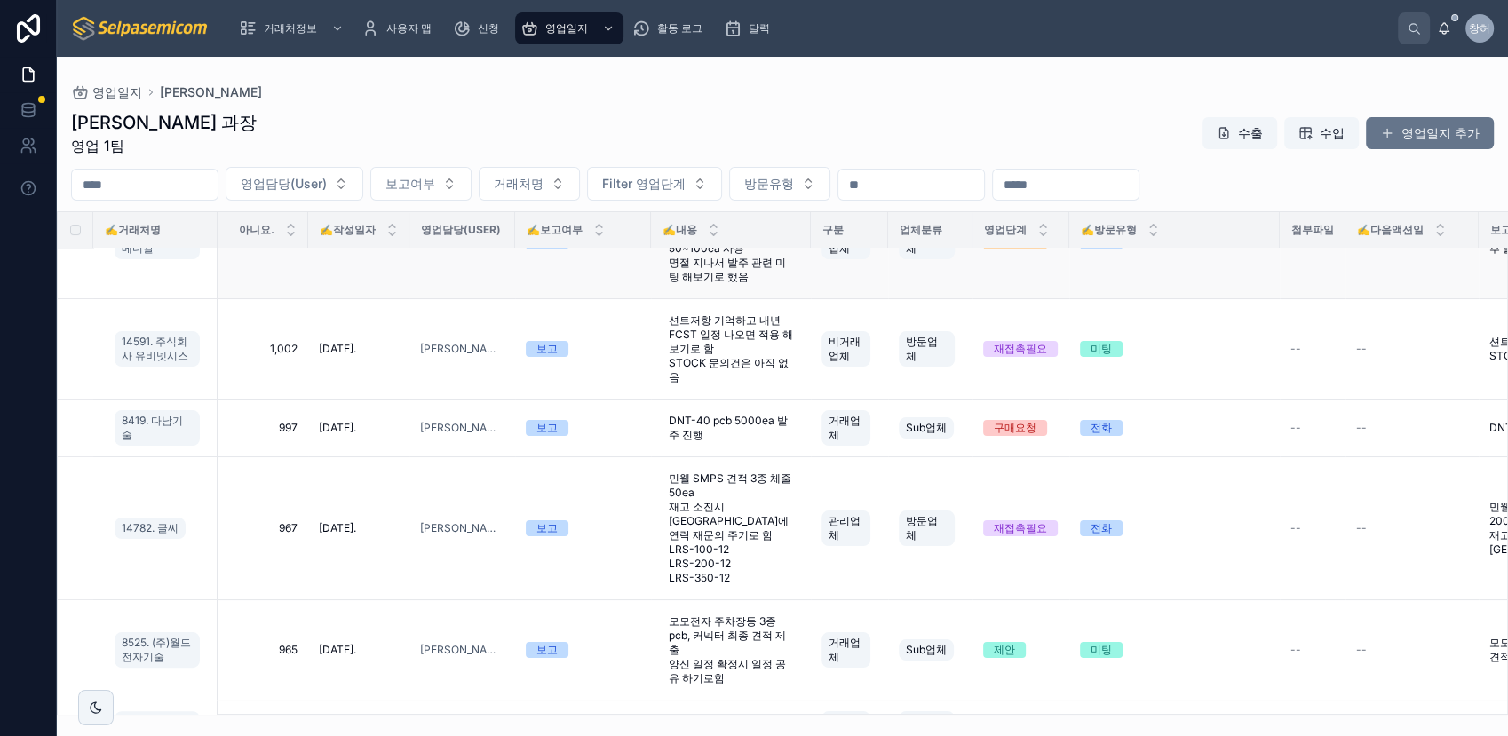
scroll to position [337, 0]
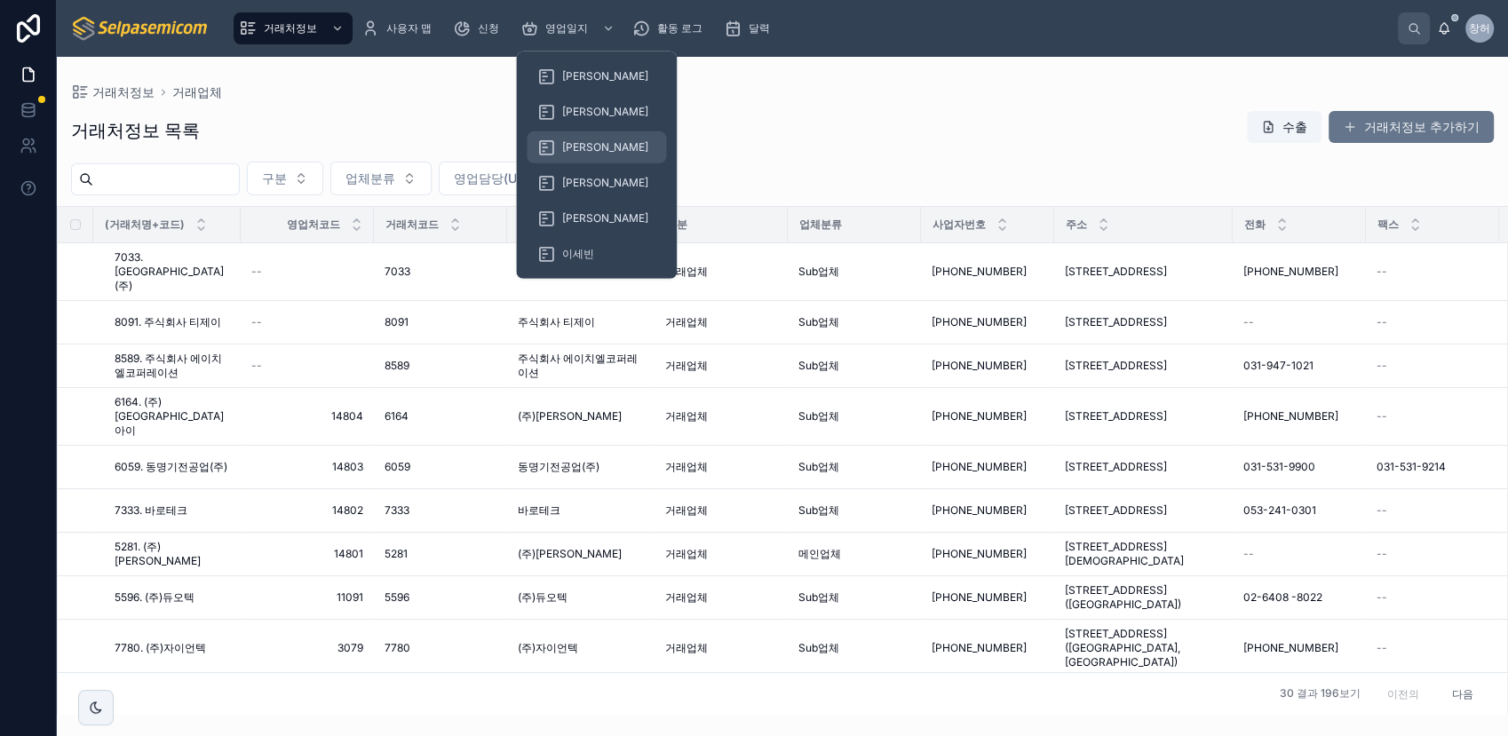
click at [583, 155] on div "[PERSON_NAME]" at bounding box center [596, 147] width 118 height 28
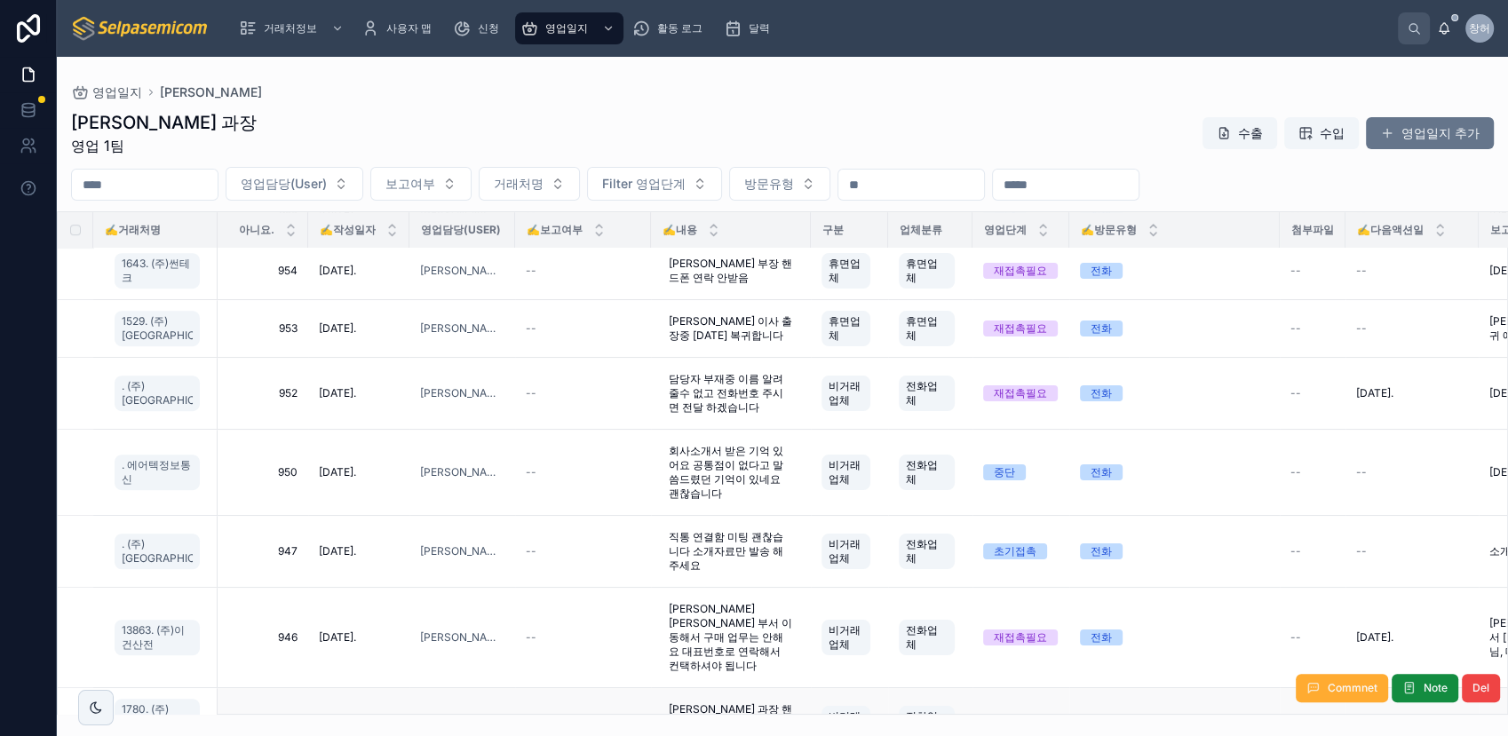
scroll to position [1578, 0]
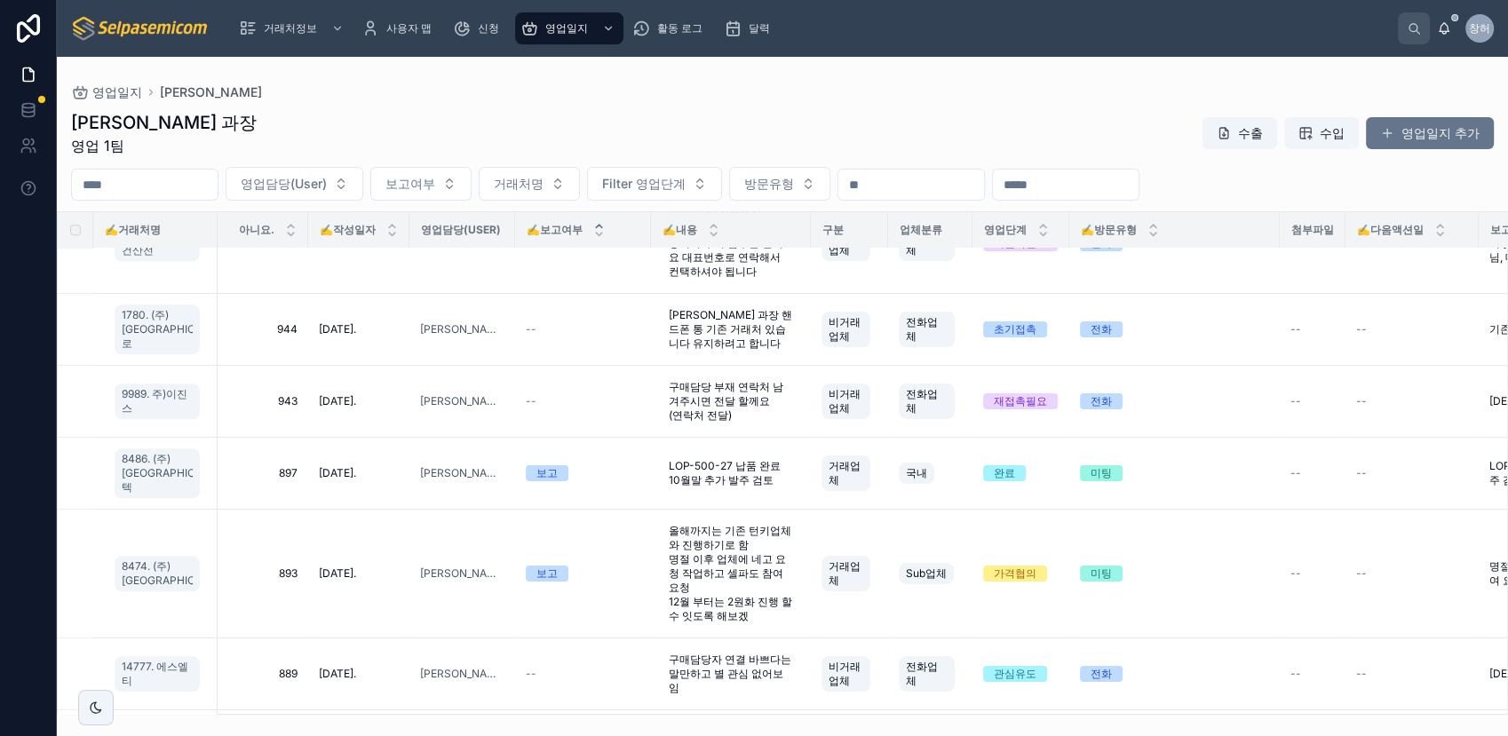
click at [593, 226] on icon at bounding box center [599, 226] width 12 height 12
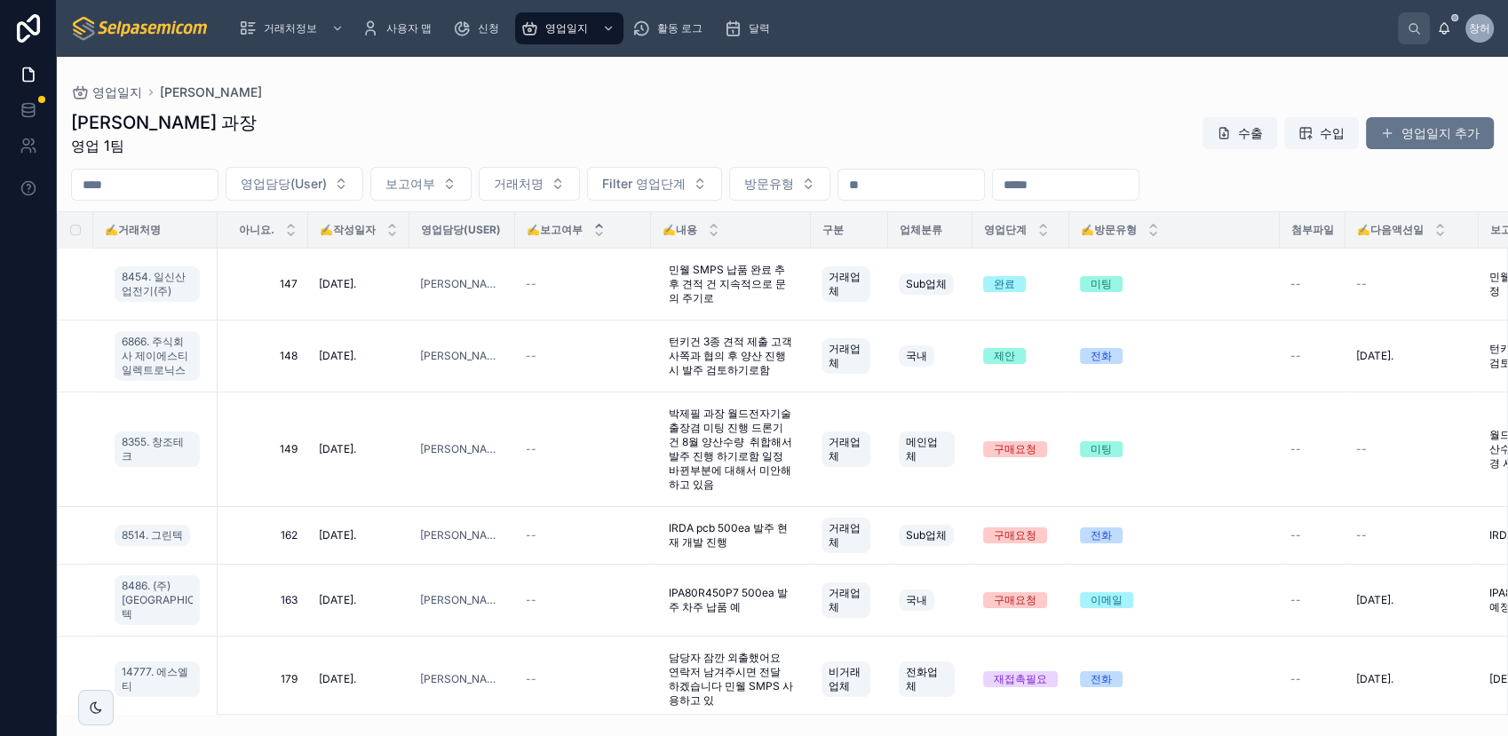
click at [593, 226] on icon at bounding box center [599, 226] width 12 height 12
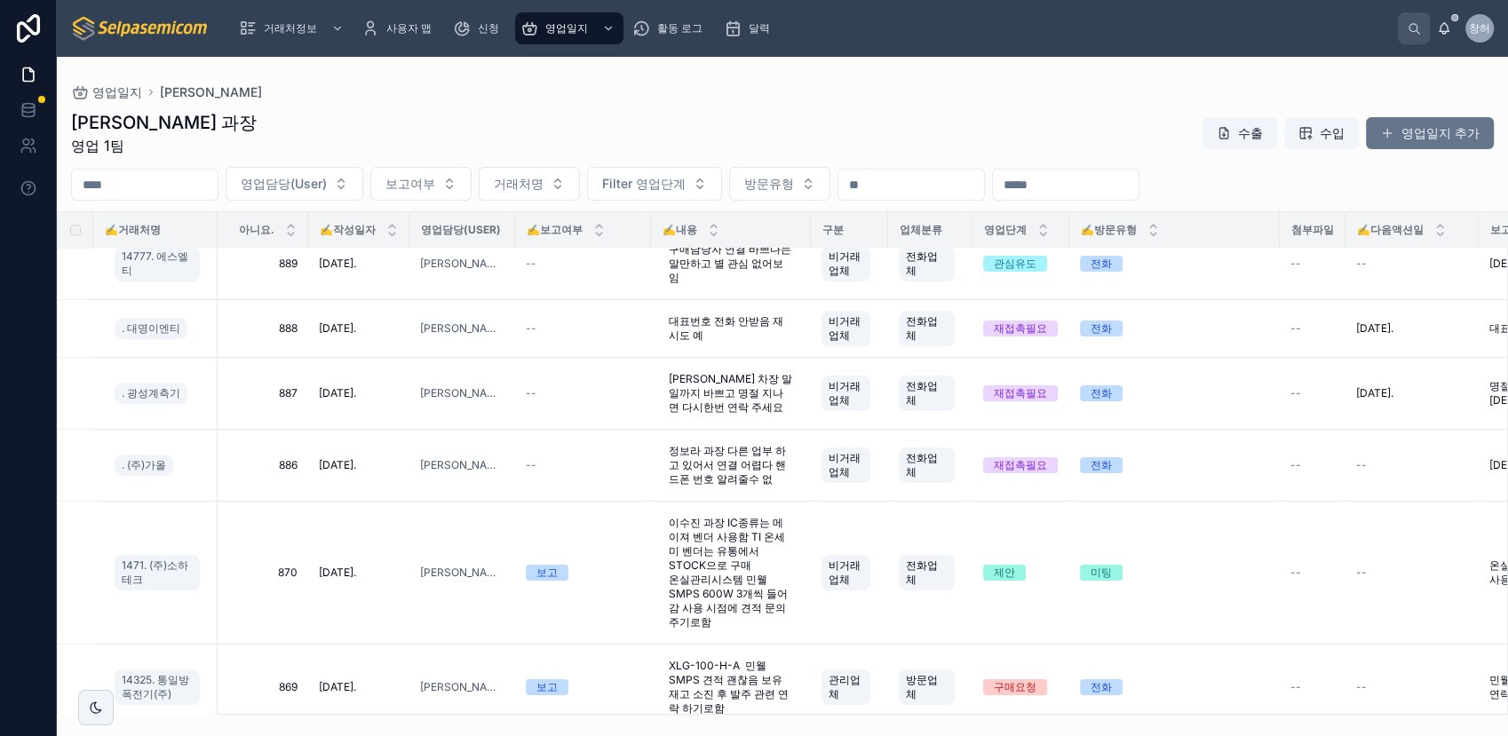
scroll to position [1988, 0]
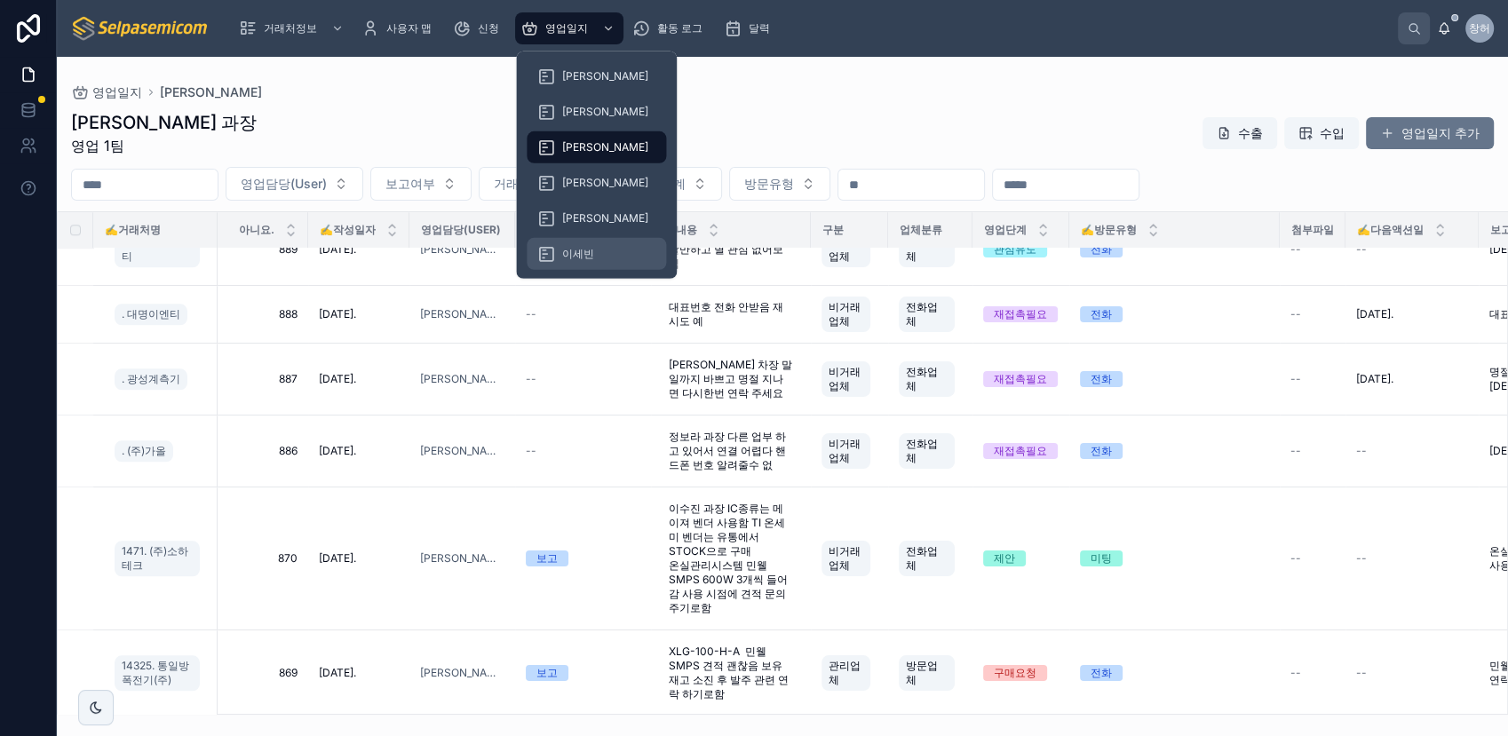
click at [592, 248] on span "이세빈" at bounding box center [578, 254] width 32 height 14
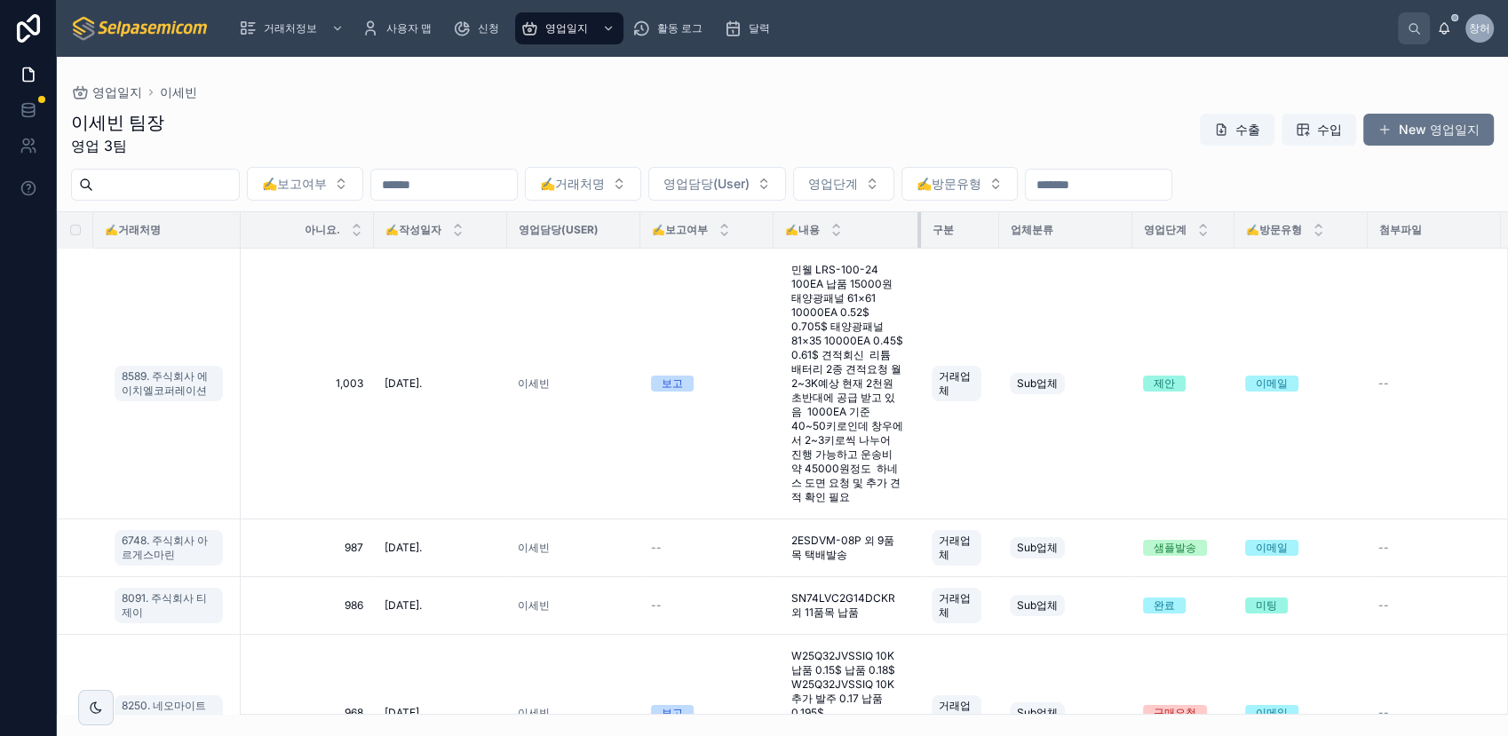
drag, startPoint x: 904, startPoint y: 239, endPoint x: 1017, endPoint y: 241, distance: 112.8
click at [924, 241] on div at bounding box center [920, 230] width 7 height 36
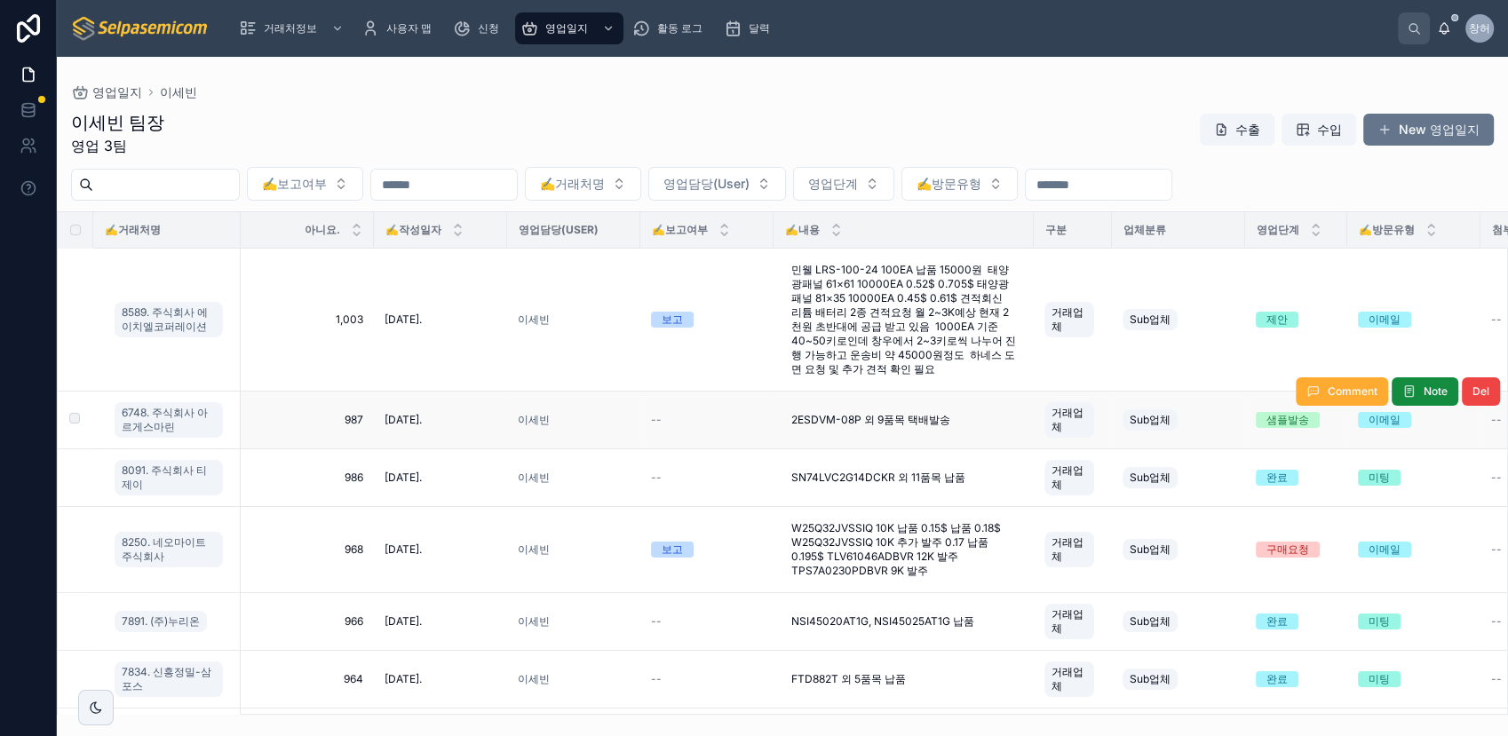
click at [709, 403] on td "--" at bounding box center [706, 421] width 133 height 58
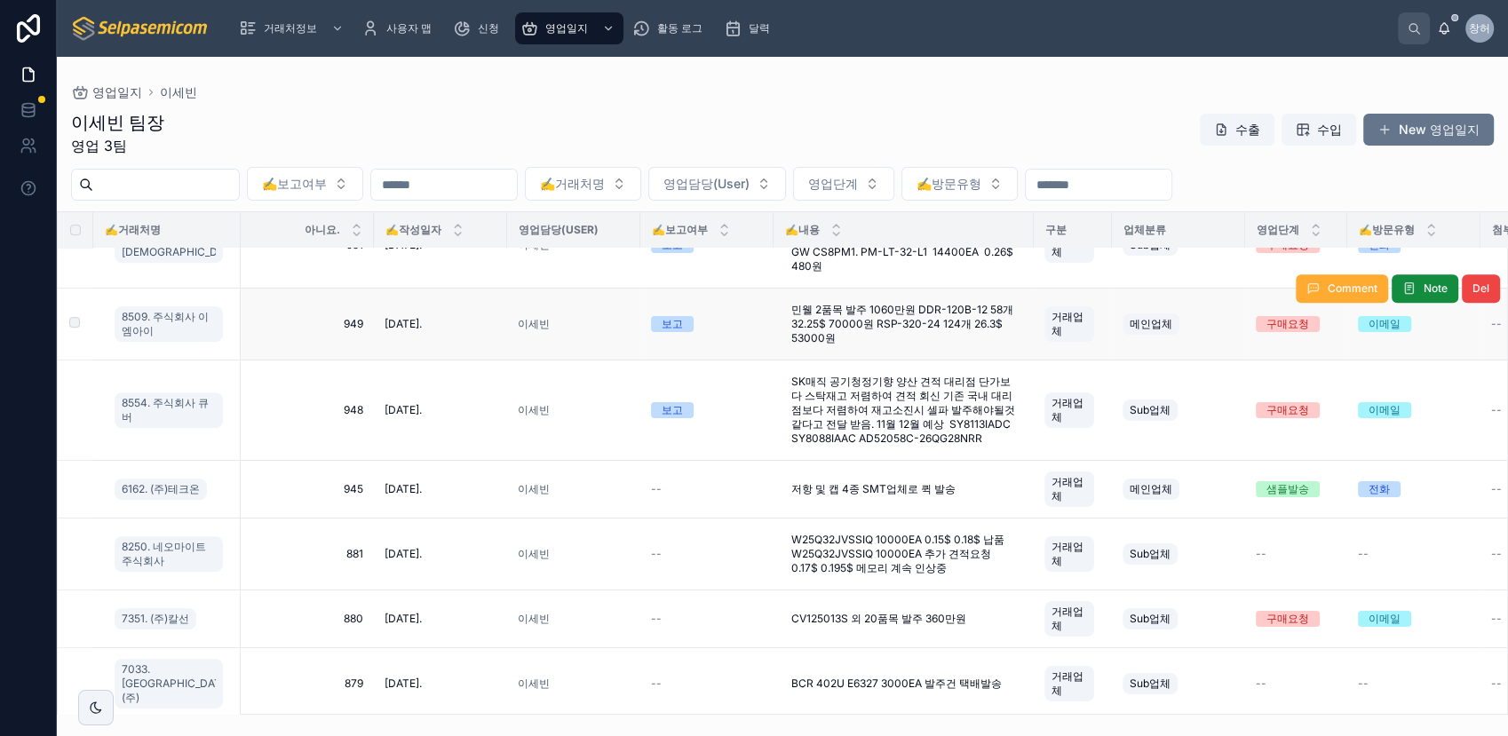
scroll to position [772, 0]
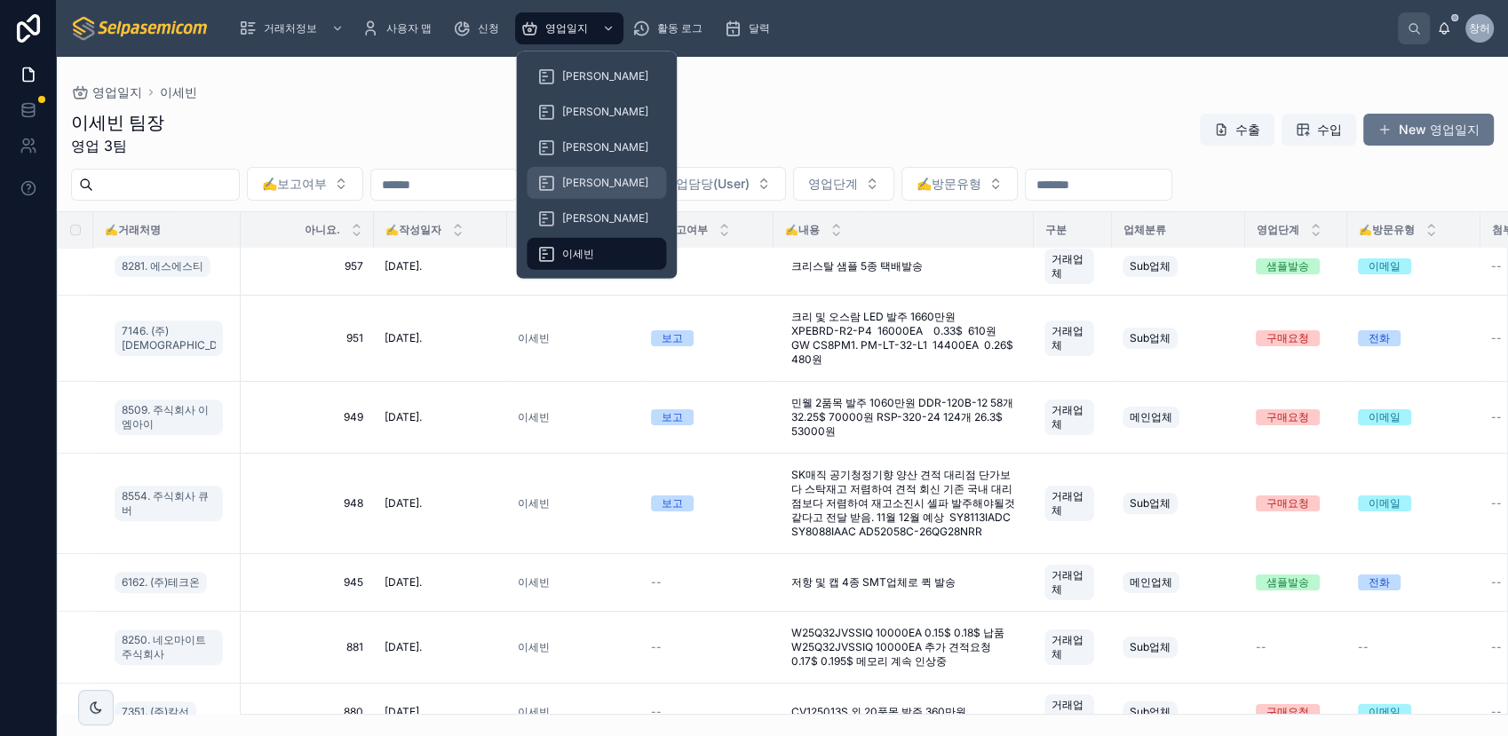
click at [584, 178] on span "[PERSON_NAME]" at bounding box center [605, 183] width 86 height 14
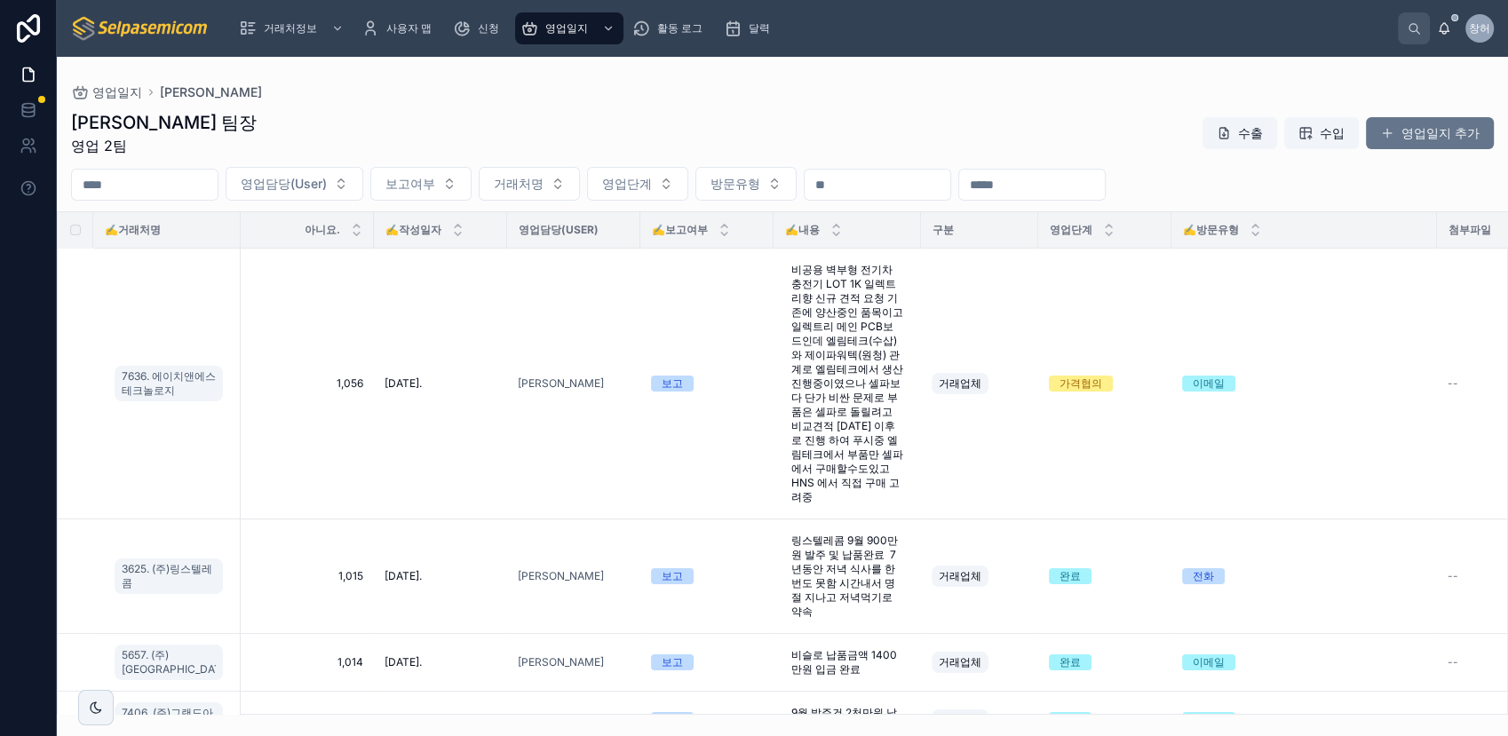
drag, startPoint x: 904, startPoint y: 237, endPoint x: 1026, endPoint y: 241, distance: 121.7
click at [1026, 241] on tr "✍️거래처명 아니요. ✍️작성일자 영업담당(User) ✍️보고여부 ✍️내용 구분 영업단계 ✍️방문유형 첨부파일 ✍️다음액션일 보고서요약 후속액션" at bounding box center [1133, 230] width 2150 height 36
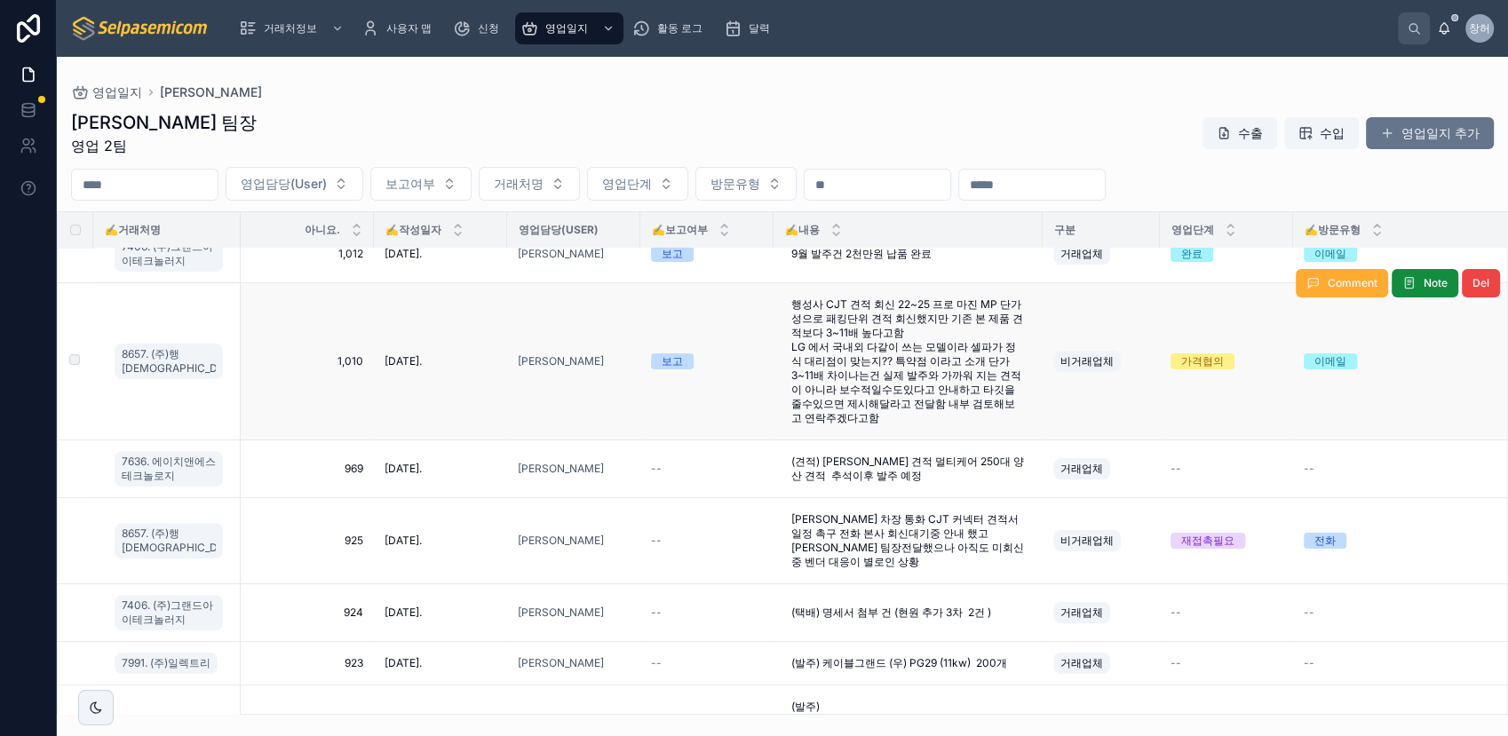
scroll to position [394, 0]
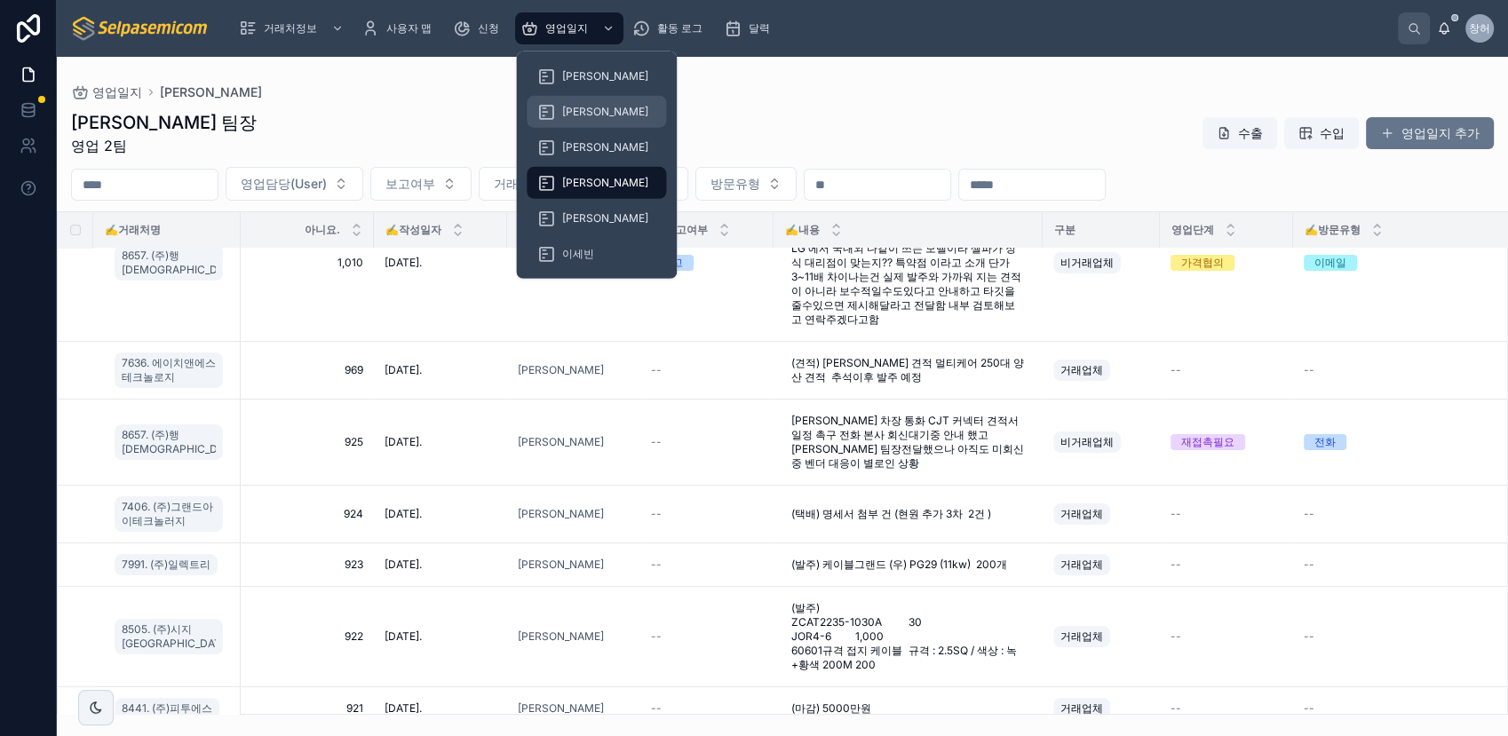
click at [590, 111] on span "[PERSON_NAME]" at bounding box center [605, 112] width 86 height 14
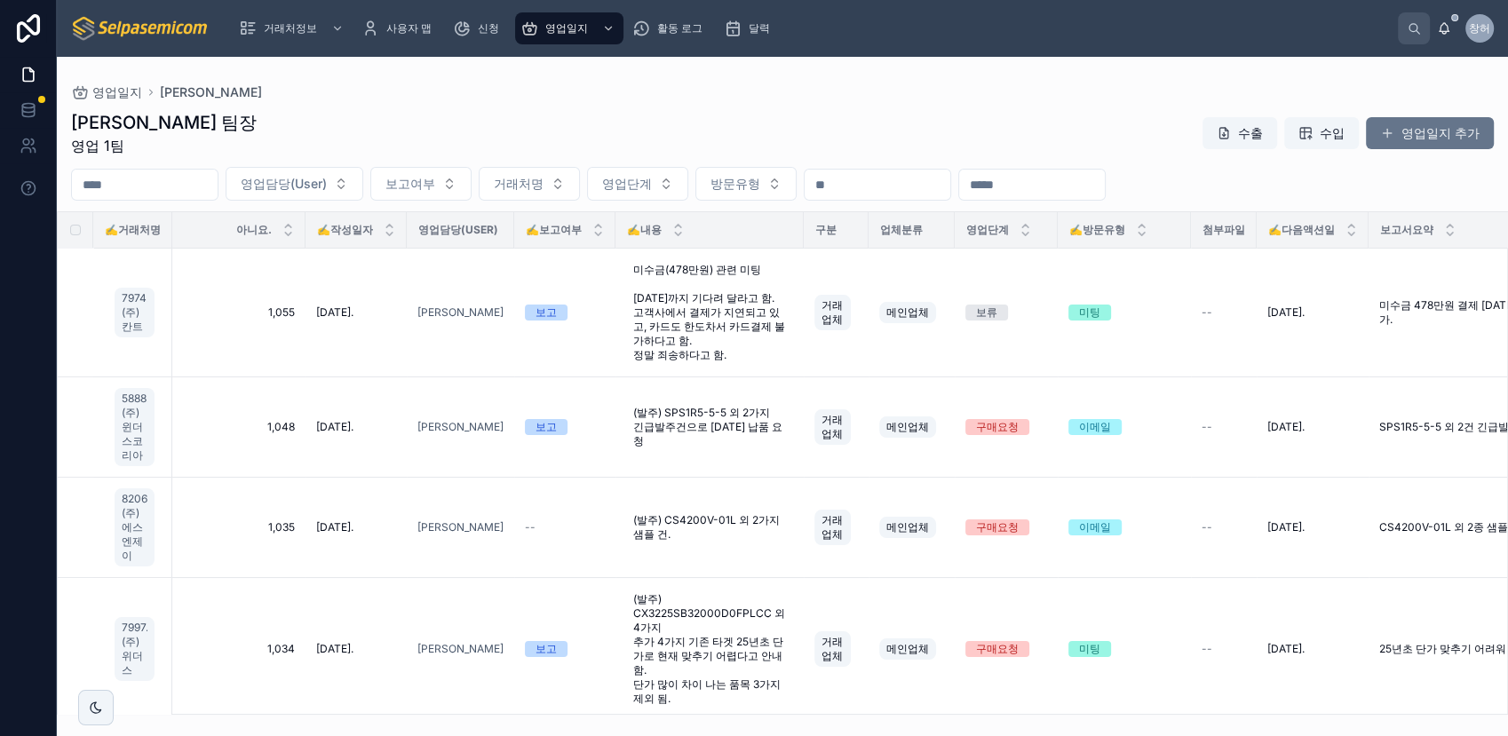
click at [742, 116] on div "김춘래 팀장 영업 1팀 수출 수입 영업일지 추가" at bounding box center [782, 133] width 1423 height 46
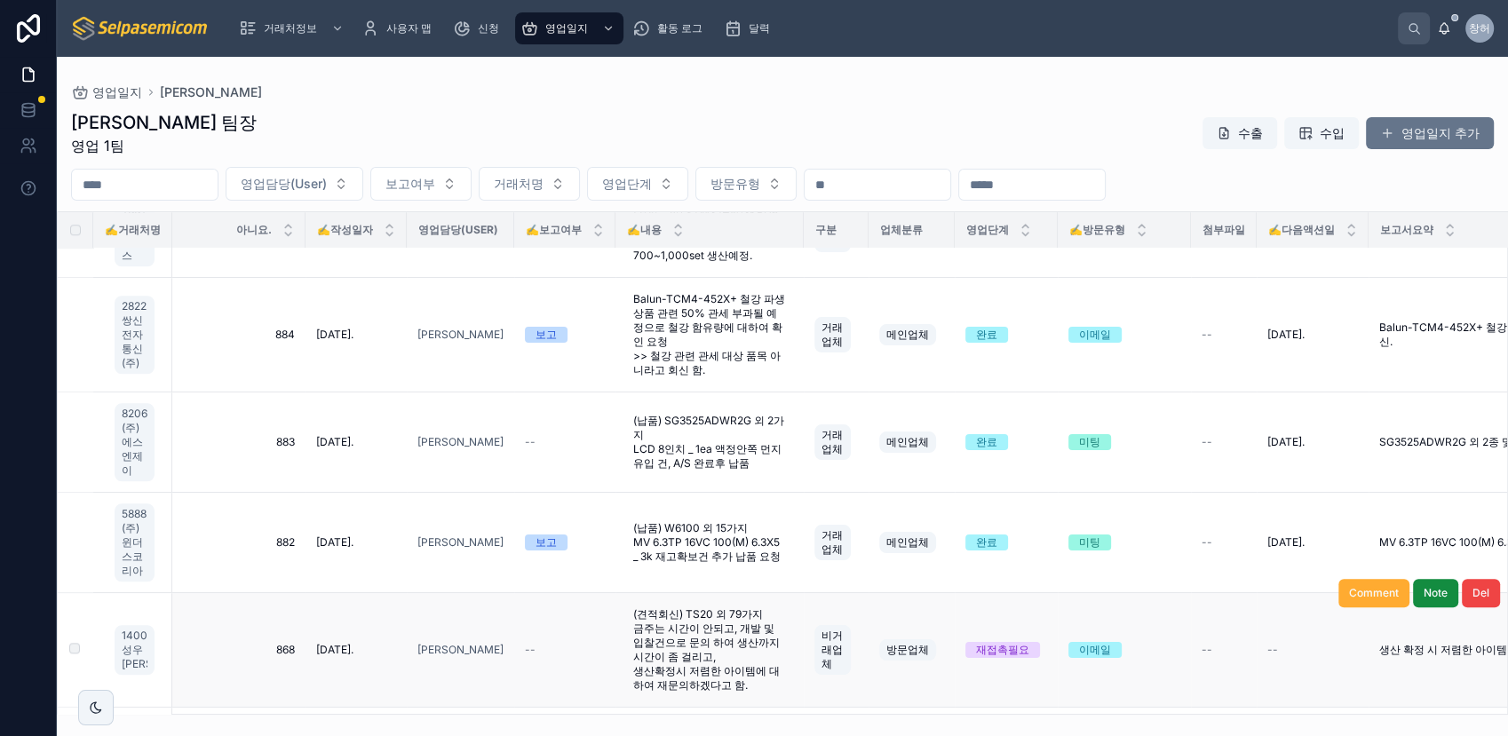
scroll to position [2073, 0]
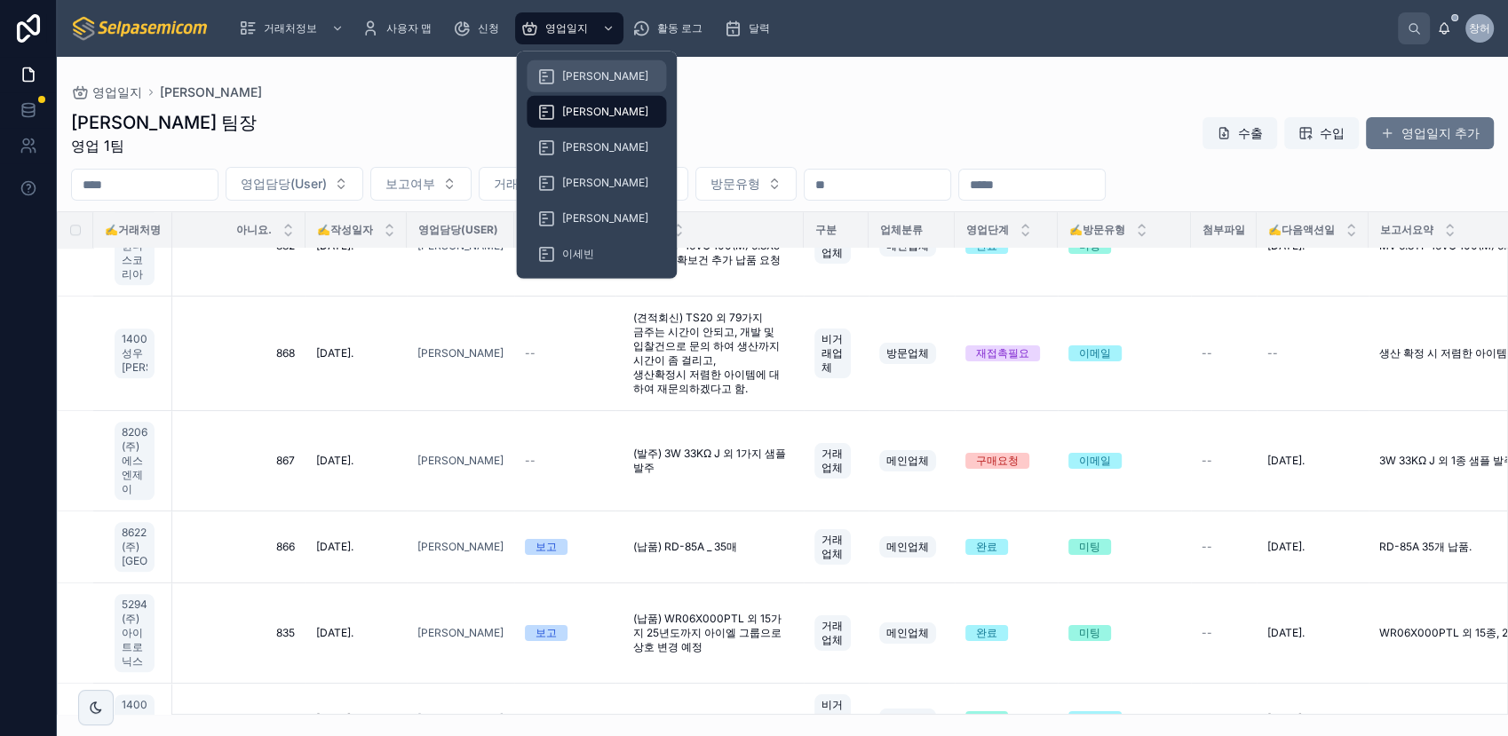
click at [587, 79] on span "[PERSON_NAME]" at bounding box center [605, 76] width 86 height 14
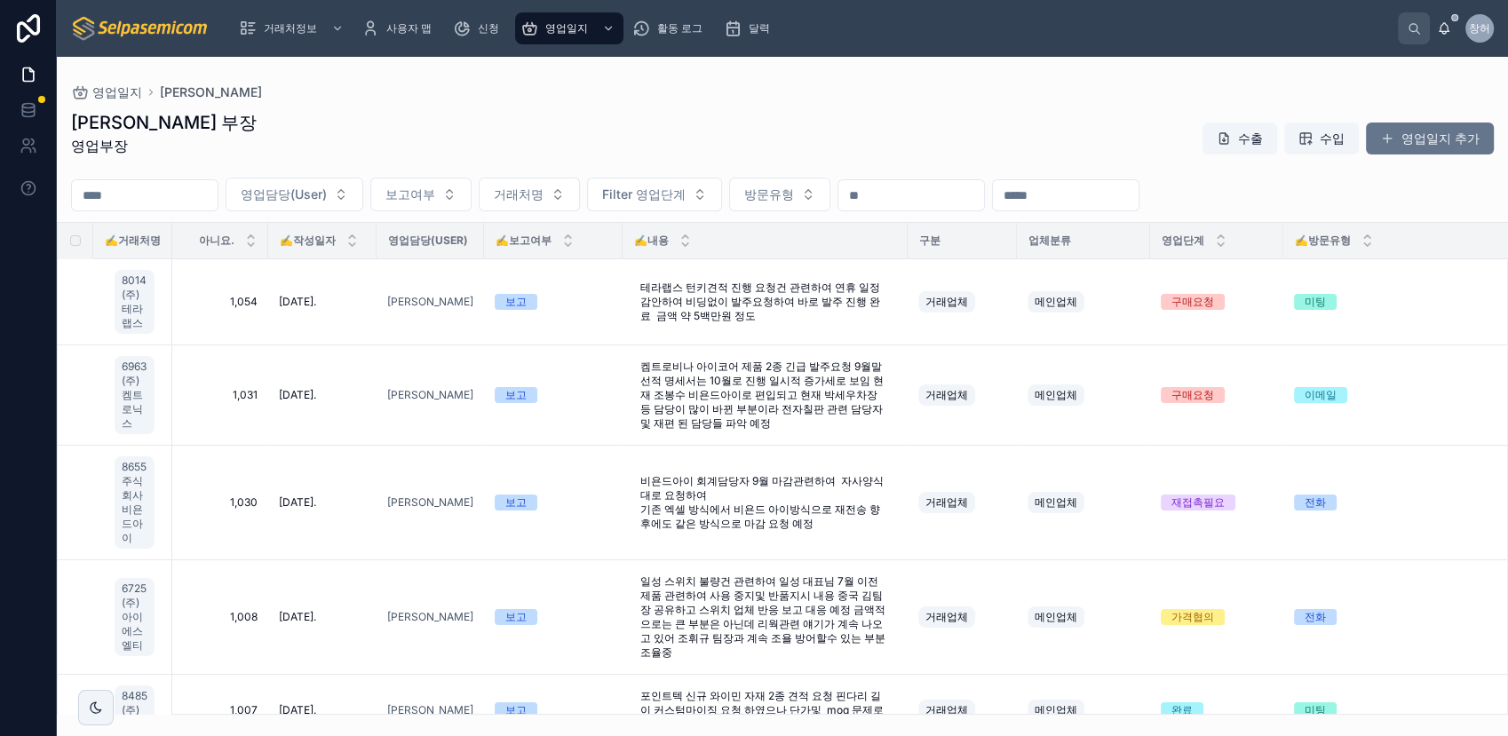
click at [733, 108] on div "허창윤 부장 영업부장 수출 수입 영업일지 추가 영업담당(User) 보고여부 거래처명 Filter 영업단계 방문유형 ✍️거래처명 아니요. ✍️작…" at bounding box center [782, 406] width 1451 height 615
click at [638, 123] on div "허창윤 부장 영업부장 수출 수입 영업일지 추가" at bounding box center [782, 138] width 1423 height 57
click at [639, 131] on div "허창윤 부장 영업부장 수출 수입 영업일지 추가" at bounding box center [782, 138] width 1423 height 57
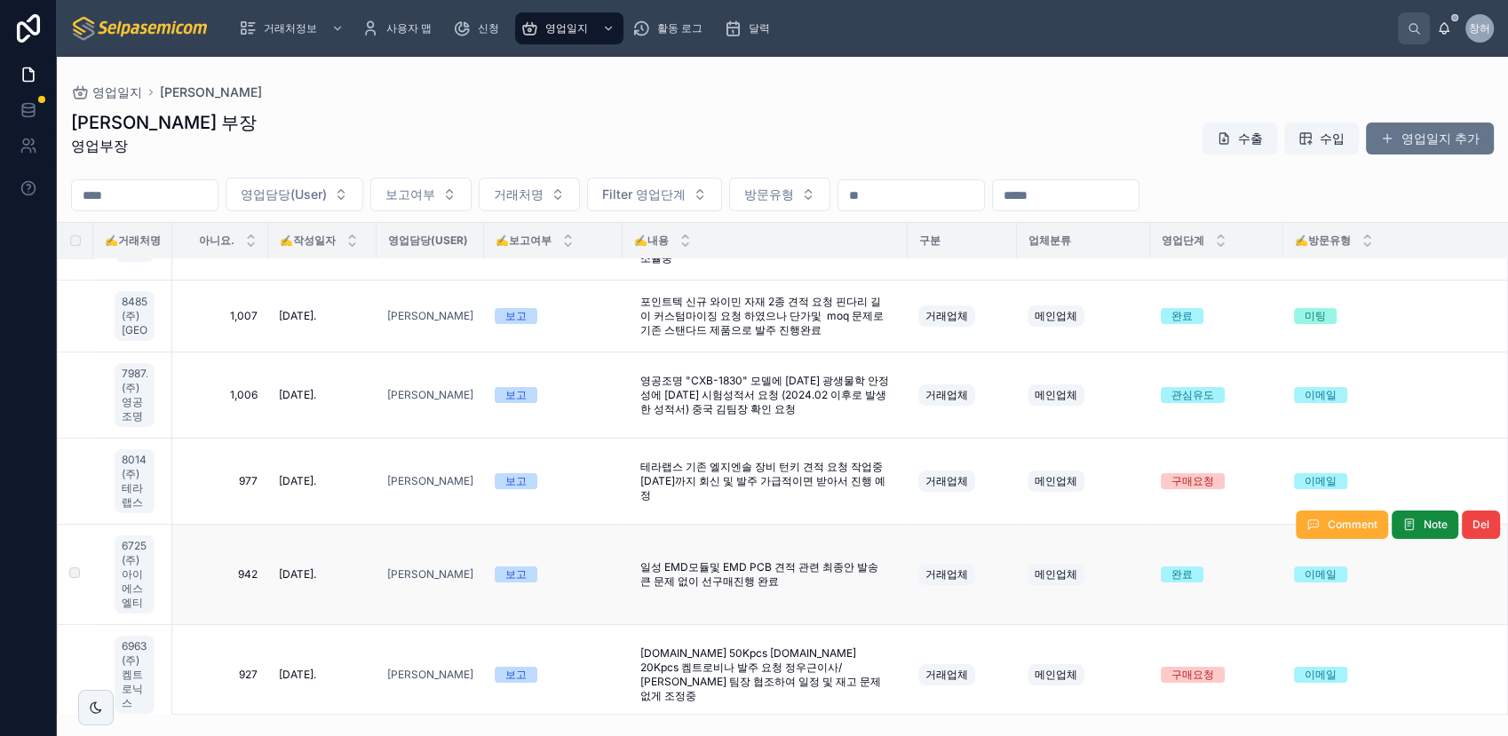
scroll to position [690, 0]
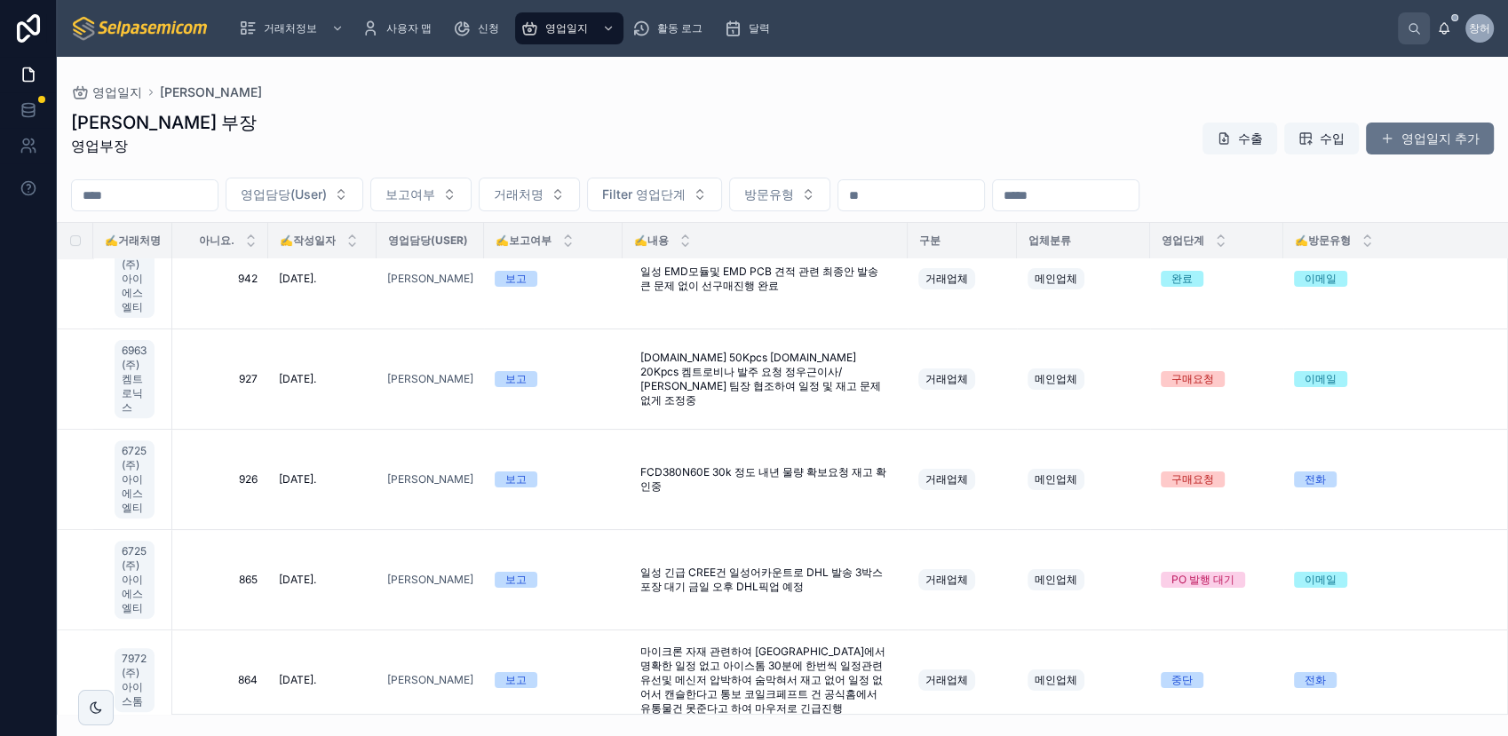
click at [1215, 253] on div "영업단계" at bounding box center [1216, 241] width 131 height 34
click at [1225, 250] on icon at bounding box center [1221, 245] width 12 height 12
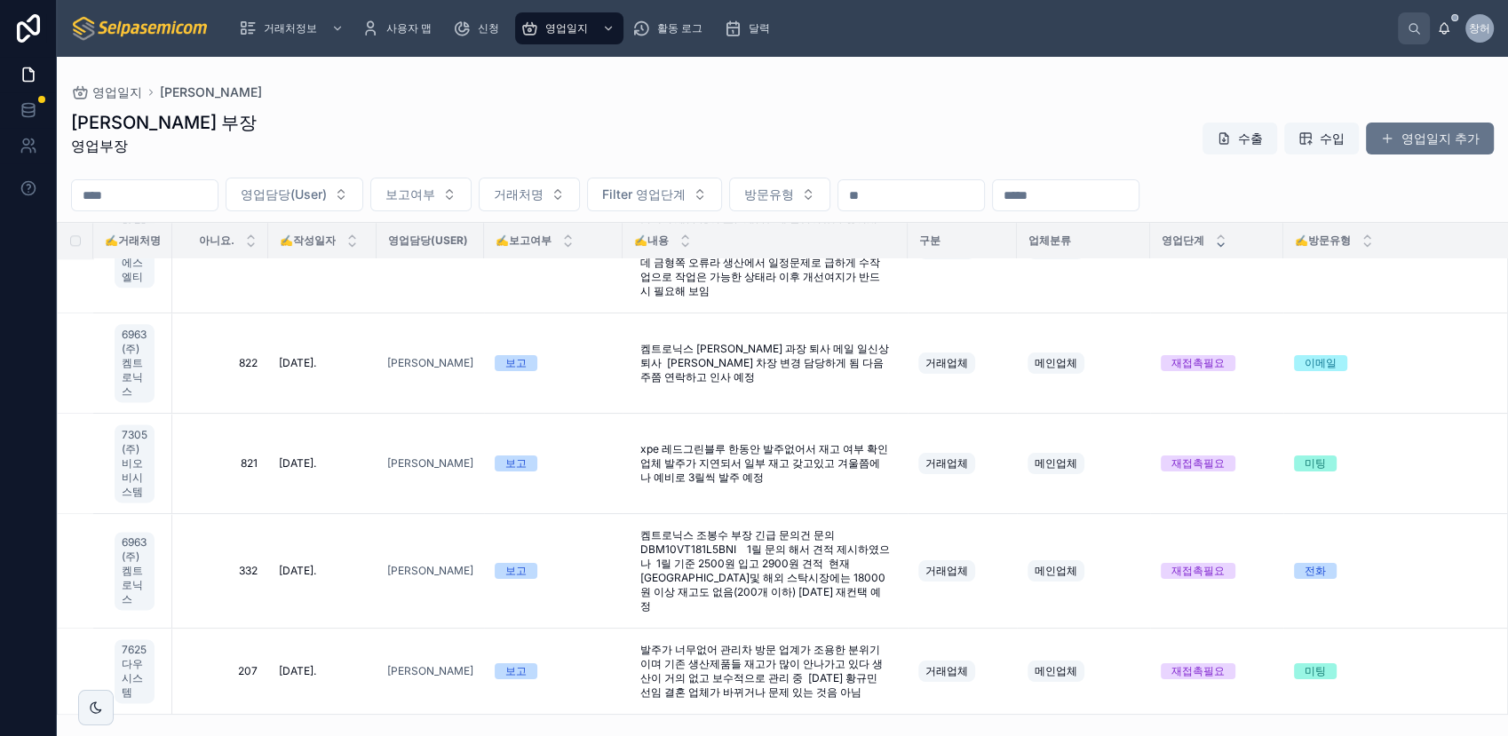
scroll to position [2172, 0]
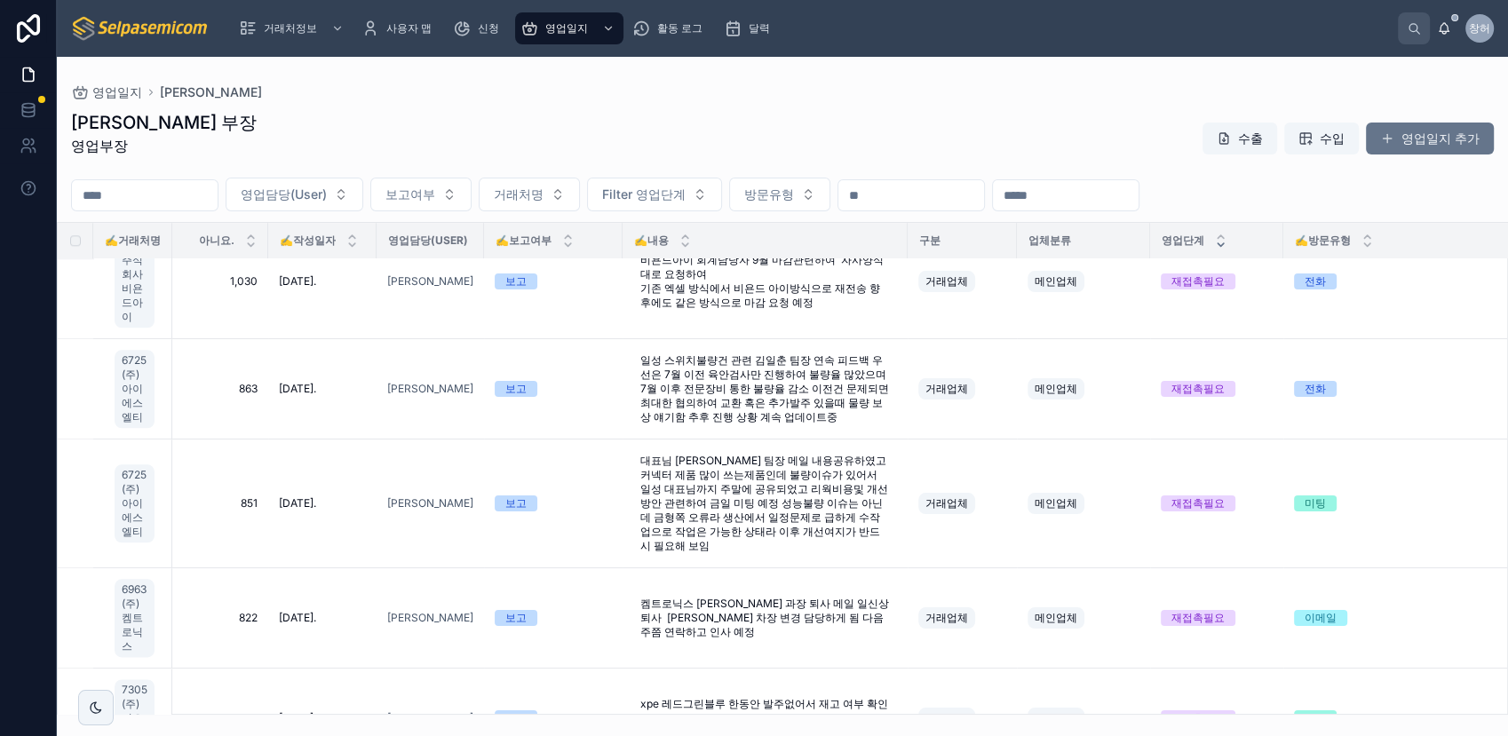
drag, startPoint x: 176, startPoint y: 244, endPoint x: 231, endPoint y: 259, distance: 57.1
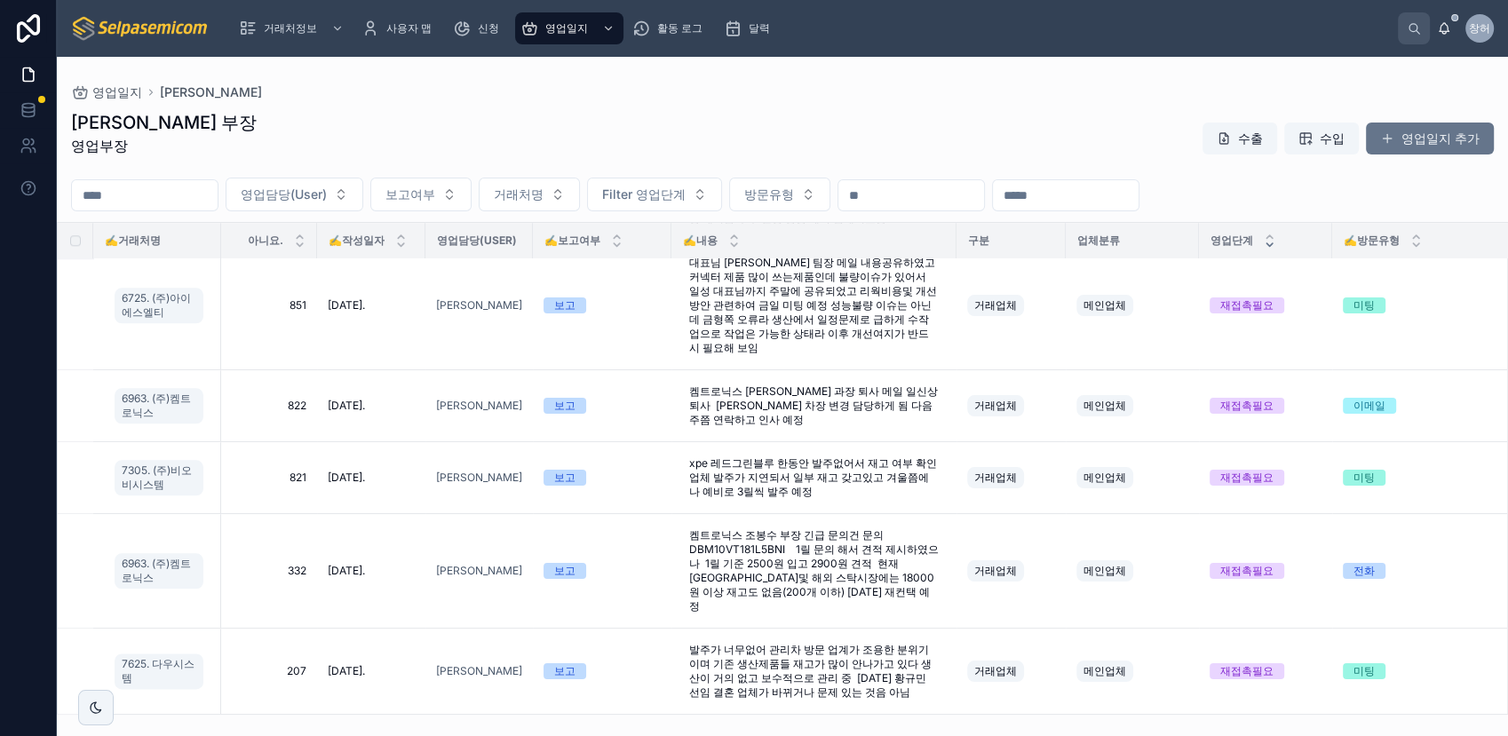
scroll to position [1945, 0]
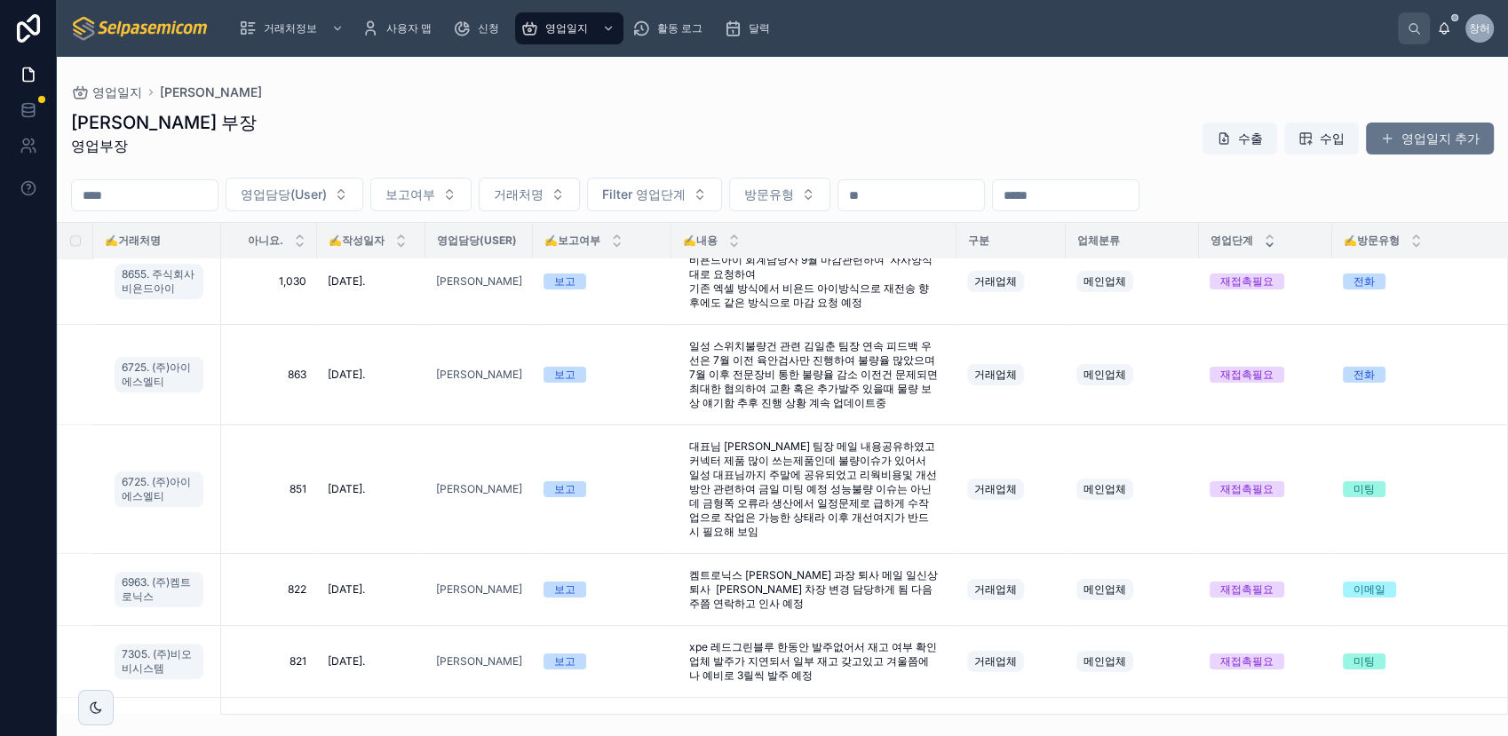
click at [782, 104] on div "허창윤 부장 영업부장 수출 수입 영업일지 추가 영업담당(User) 보고여부 거래처명 Filter 영업단계 방문유형 ✍️거래처명 아니요. ✍️작…" at bounding box center [782, 406] width 1451 height 615
click at [794, 107] on div "허창윤 부장 영업부장 수출 수입 영업일지 추가 영업담당(User) 보고여부 거래처명 Filter 영업단계 방문유형 ✍️거래처명 아니요. ✍️작…" at bounding box center [782, 406] width 1451 height 615
